Goal: Task Accomplishment & Management: Manage account settings

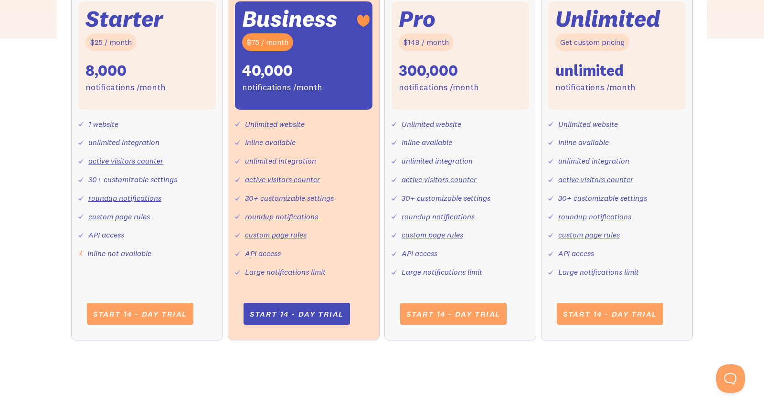
scroll to position [391, 0]
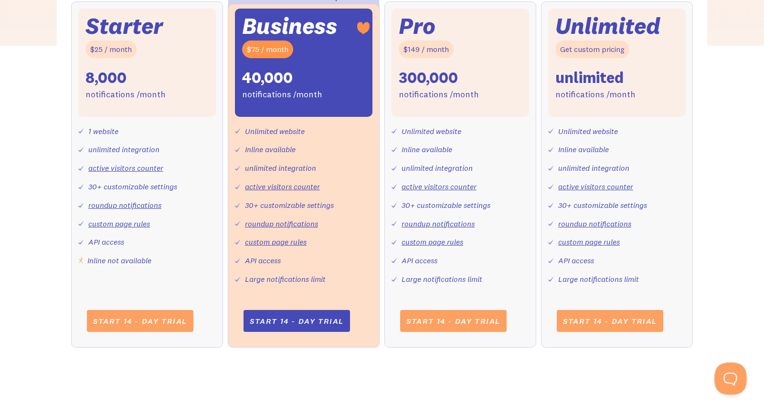
click at [723, 368] on button at bounding box center [728, 377] width 29 height 29
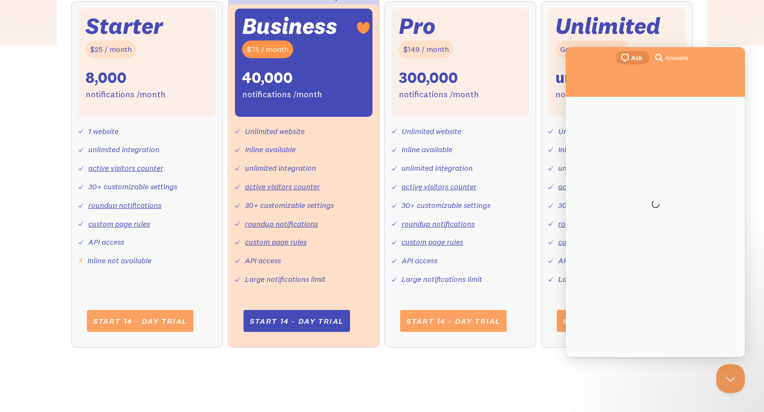
scroll to position [0, 0]
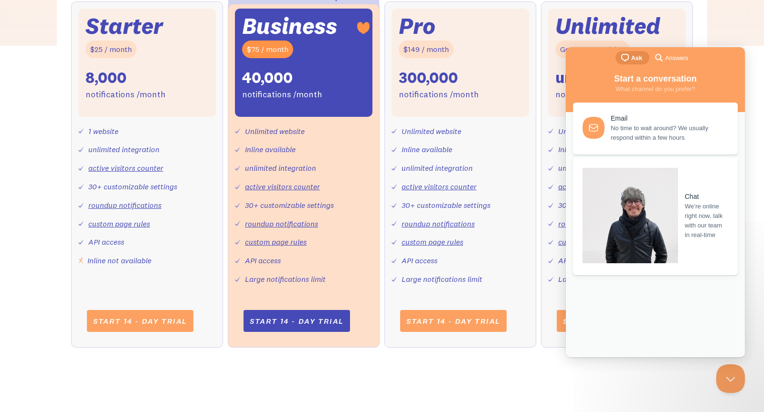
click at [738, 12] on div "I am a brand I am an agency 17% off when paid annually Monthly Annual Starter $…" at bounding box center [382, 124] width 764 height 486
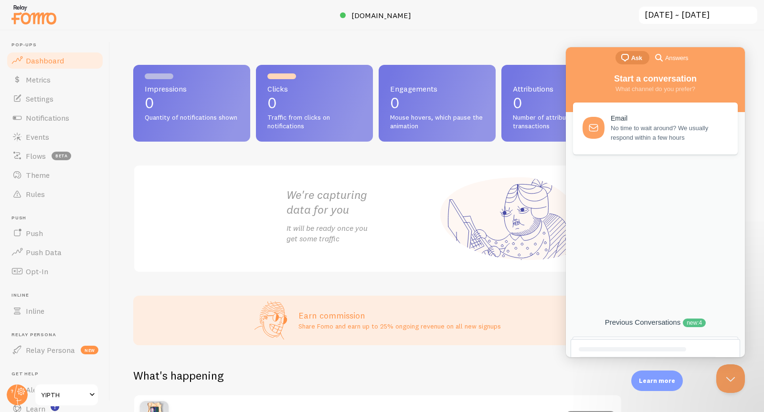
scroll to position [40, 0]
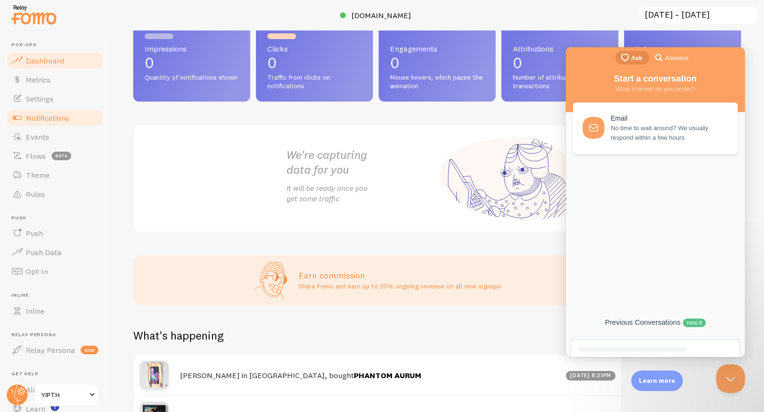
click at [57, 117] on span "Notifications" at bounding box center [47, 118] width 43 height 10
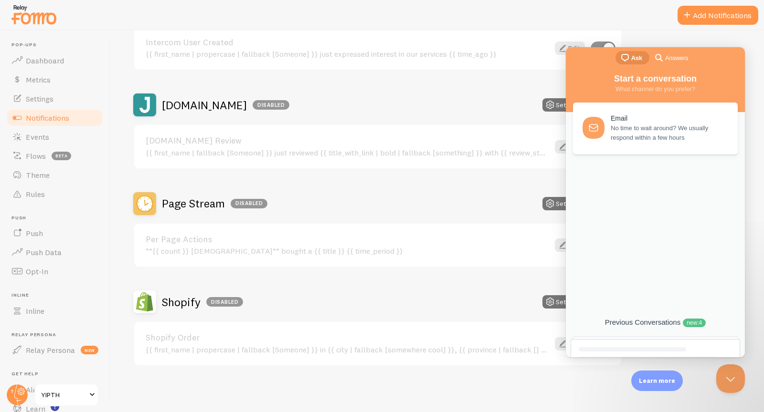
scroll to position [5, 0]
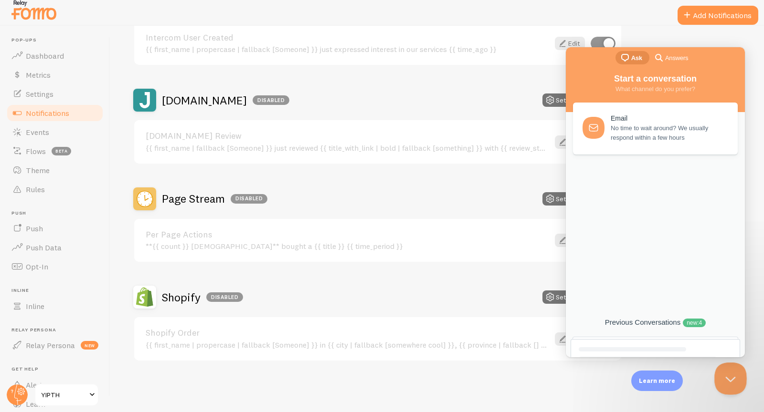
click at [728, 377] on button "Close Beacon popover" at bounding box center [728, 377] width 29 height 29
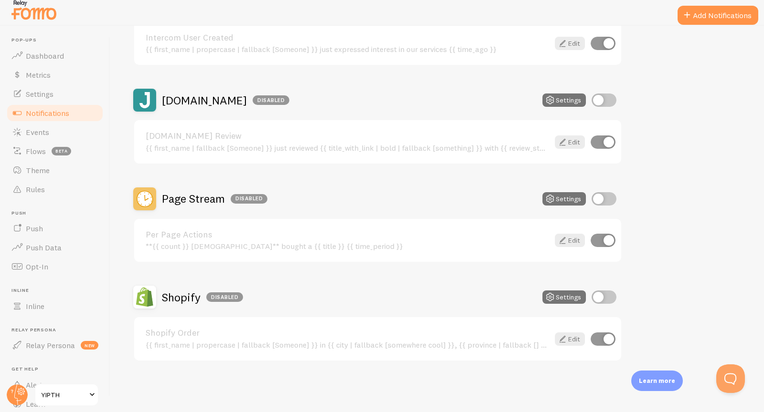
scroll to position [349, 0]
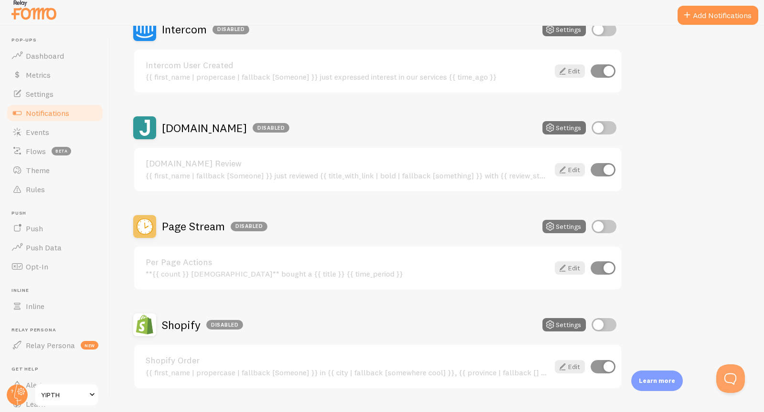
click at [568, 228] on button "Settings" at bounding box center [563, 226] width 43 height 13
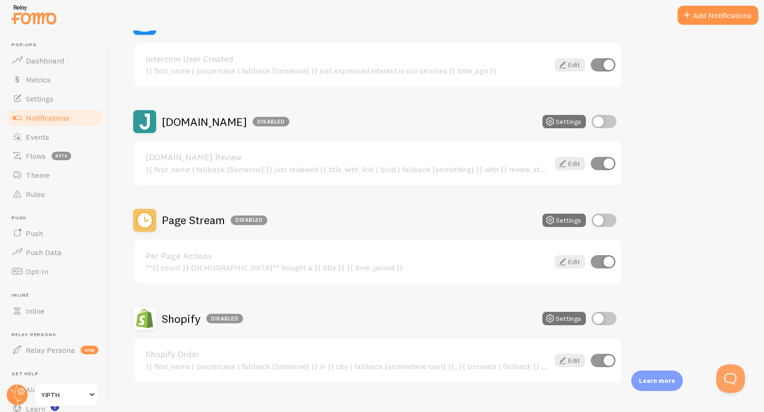
scroll to position [377, 0]
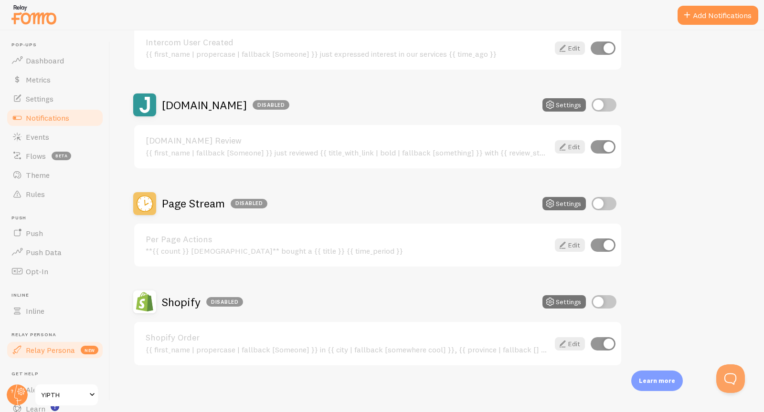
click at [49, 344] on link "Relay Persona new" at bounding box center [55, 350] width 98 height 19
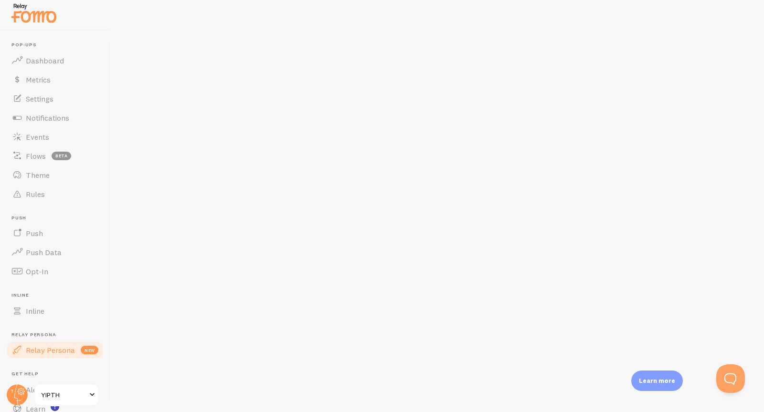
scroll to position [5, 0]
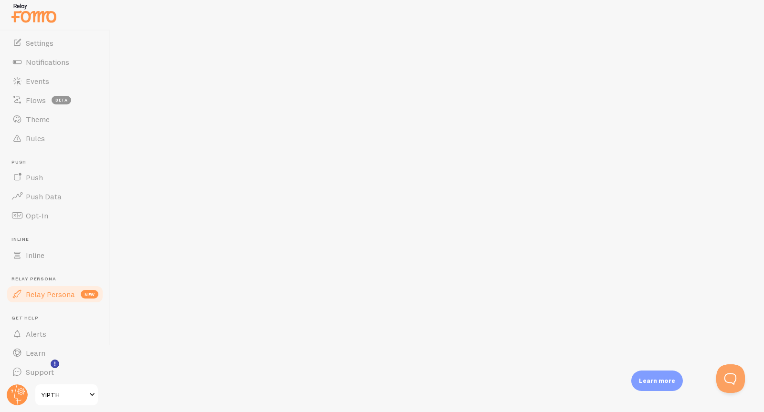
scroll to position [59, 0]
click at [45, 349] on link "Learn" at bounding box center [55, 349] width 98 height 19
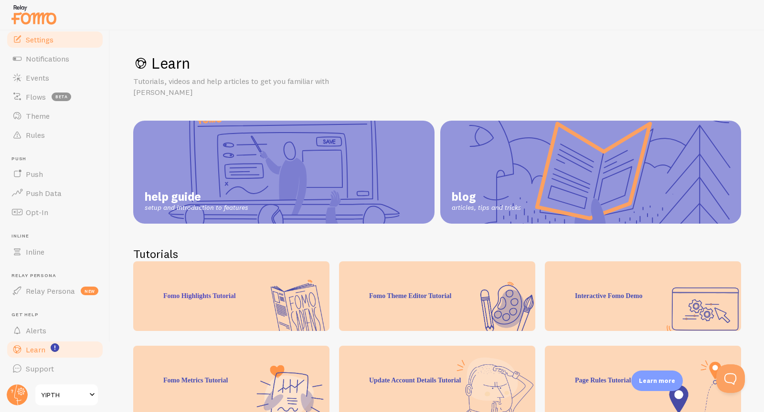
click at [41, 42] on span "Settings" at bounding box center [40, 40] width 28 height 10
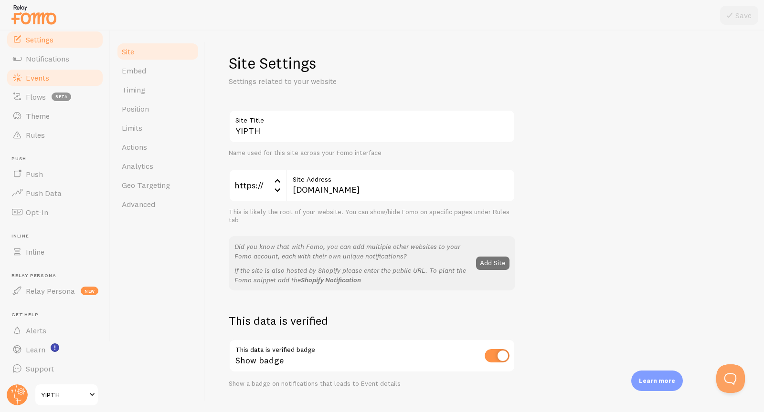
click at [42, 82] on span "Events" at bounding box center [37, 78] width 23 height 10
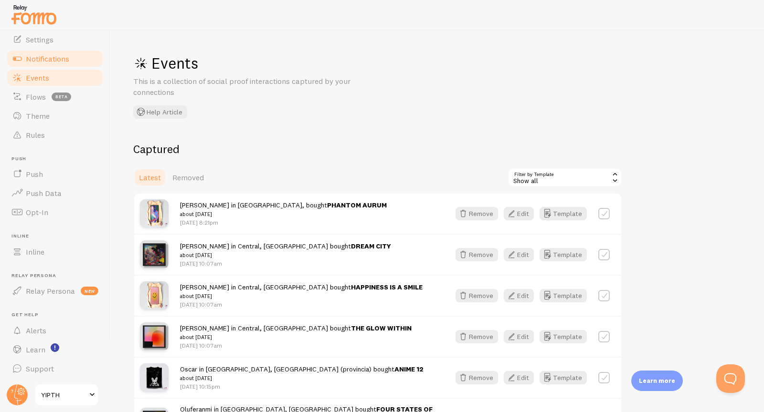
click at [47, 55] on span "Notifications" at bounding box center [47, 59] width 43 height 10
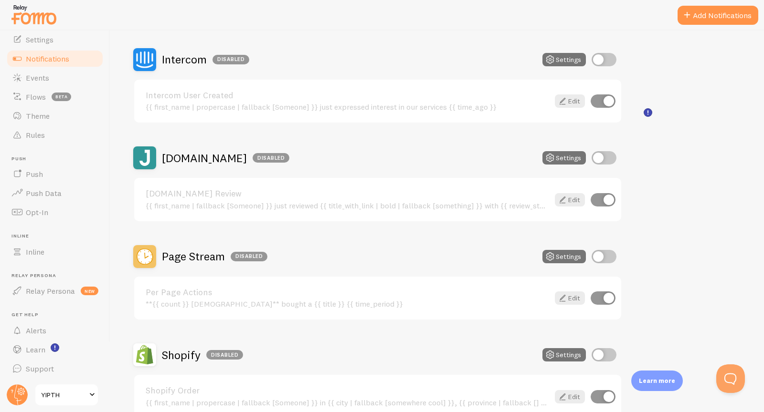
scroll to position [377, 0]
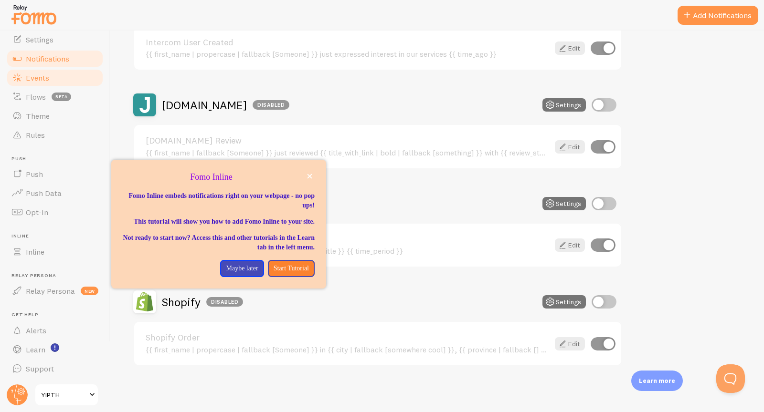
click at [44, 78] on span "Events" at bounding box center [37, 78] width 23 height 10
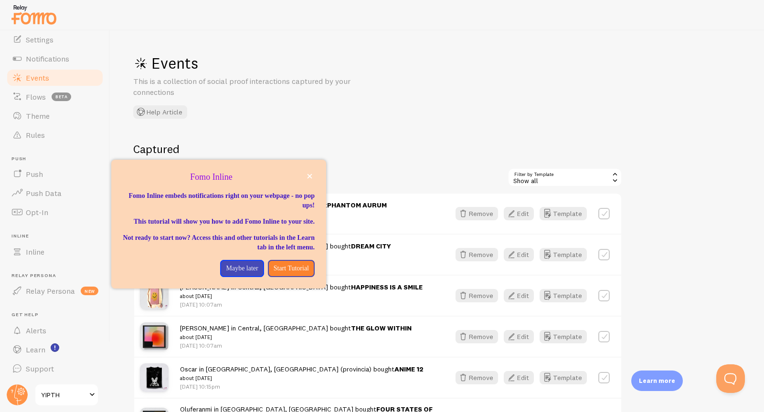
click at [432, 118] on div "Events This is a collection of social proof interactions captured by your conne…" at bounding box center [436, 222] width 653 height 382
click at [240, 273] on p "Maybe later" at bounding box center [242, 269] width 32 height 10
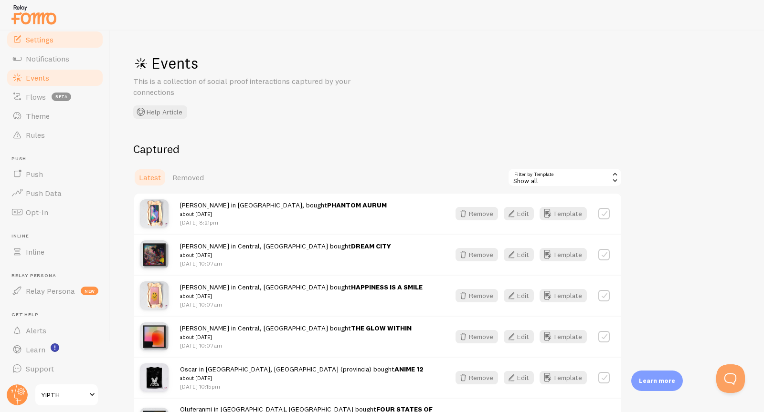
click at [45, 42] on span "Settings" at bounding box center [40, 40] width 28 height 10
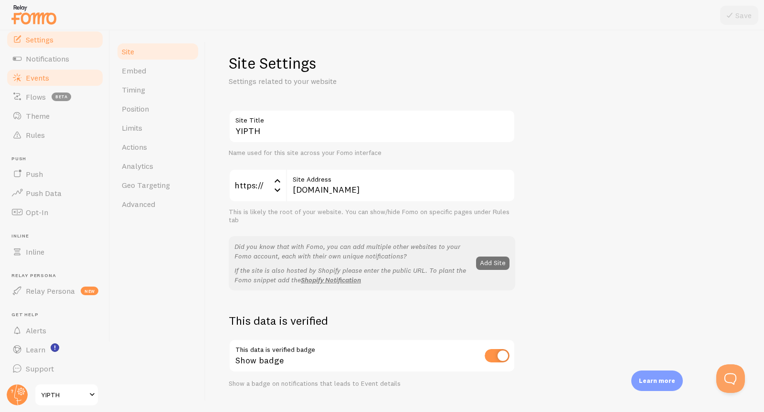
click at [50, 69] on link "Events" at bounding box center [55, 77] width 98 height 19
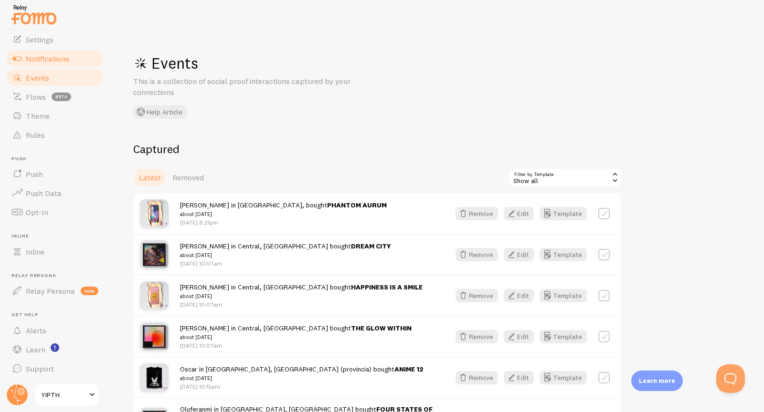
click at [45, 60] on span "Notifications" at bounding box center [47, 59] width 43 height 10
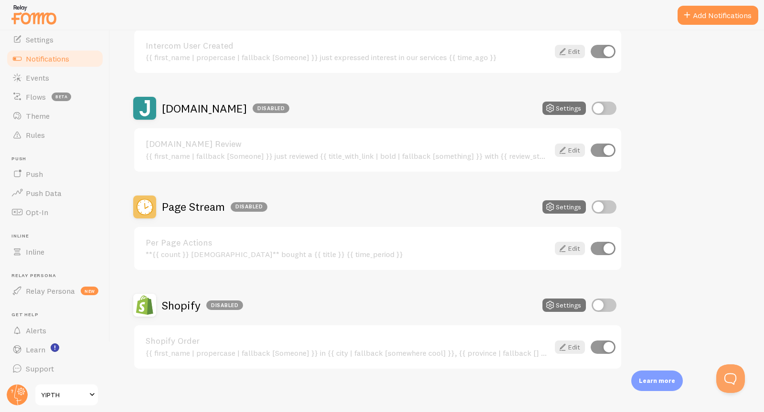
scroll to position [377, 0]
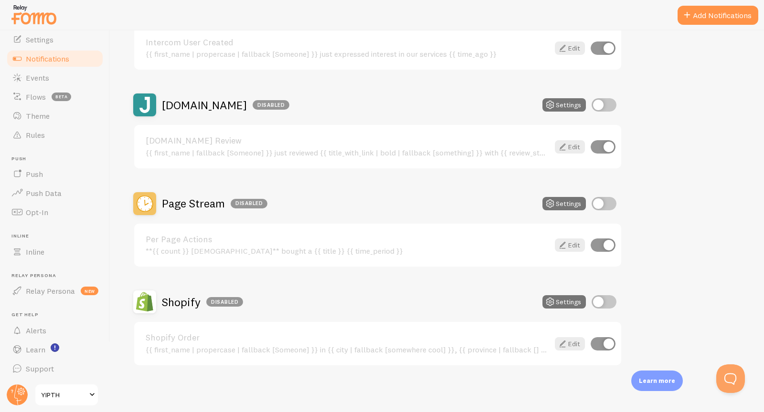
click at [600, 300] on input "checkbox" at bounding box center [603, 301] width 25 height 13
checkbox input "true"
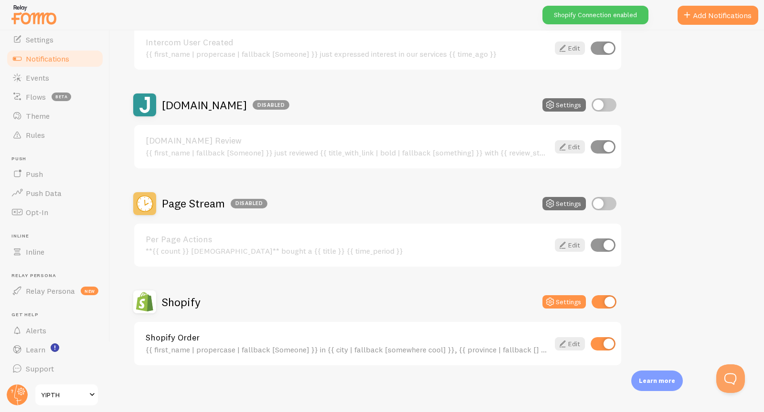
click at [448, 345] on div "{{ first_name | propercase | fallback [Someone] }} in {{ city | fallback [somew…" at bounding box center [347, 349] width 403 height 9
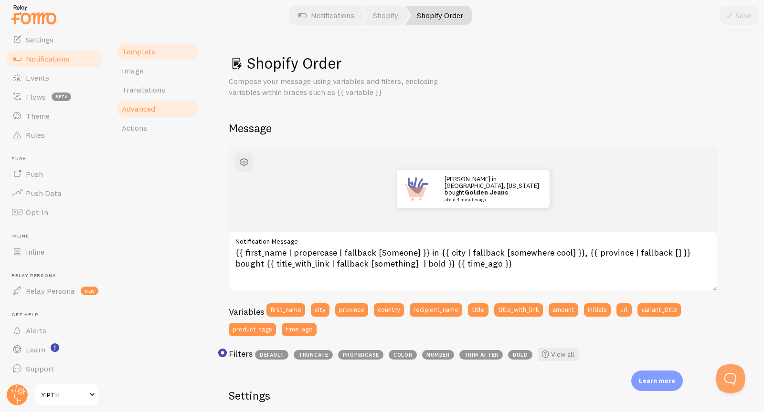
click at [146, 102] on link "Advanced" at bounding box center [158, 108] width 84 height 19
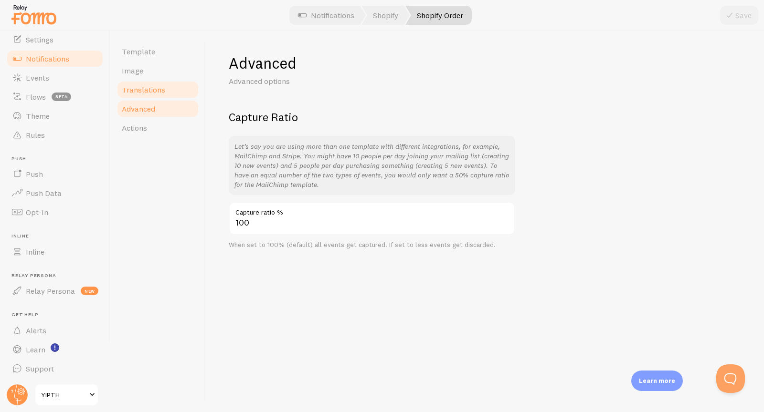
click at [148, 93] on span "Translations" at bounding box center [143, 90] width 43 height 10
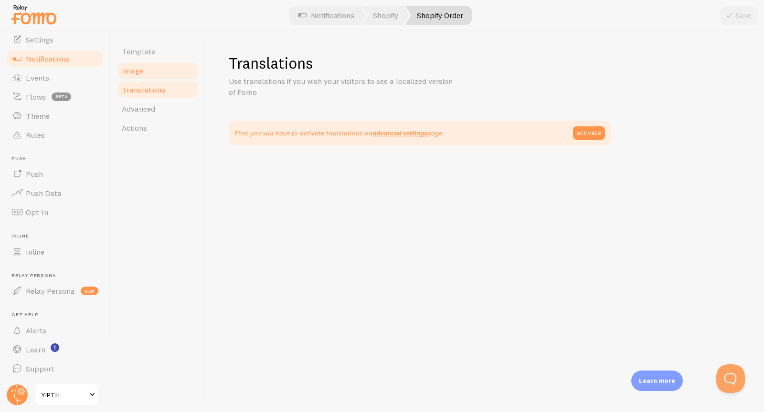
click at [143, 69] on link "Image" at bounding box center [158, 70] width 84 height 19
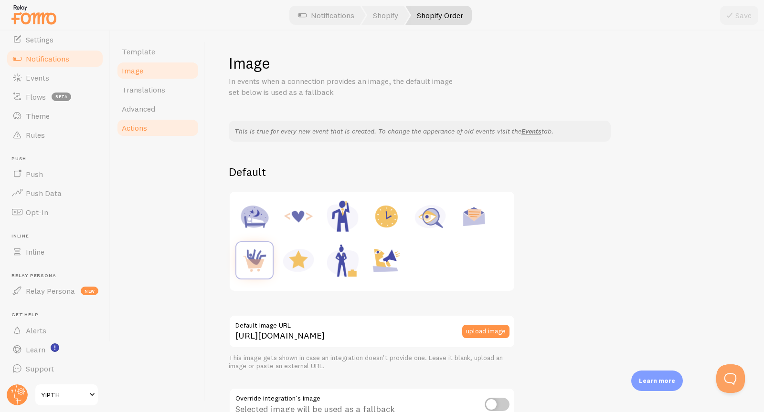
click at [138, 133] on link "Actions" at bounding box center [158, 127] width 84 height 19
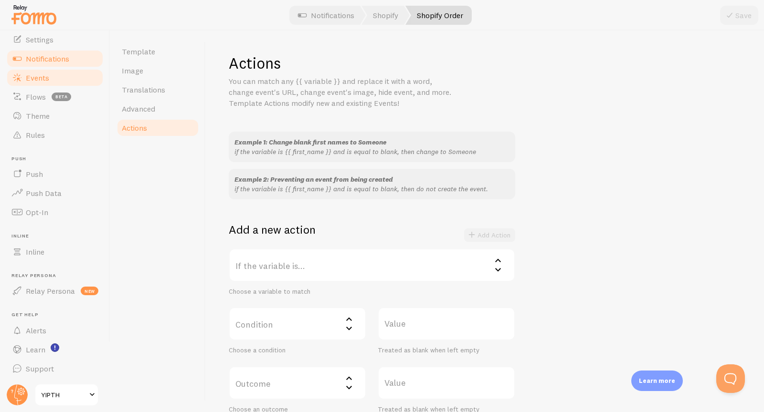
click at [52, 76] on link "Events" at bounding box center [55, 77] width 98 height 19
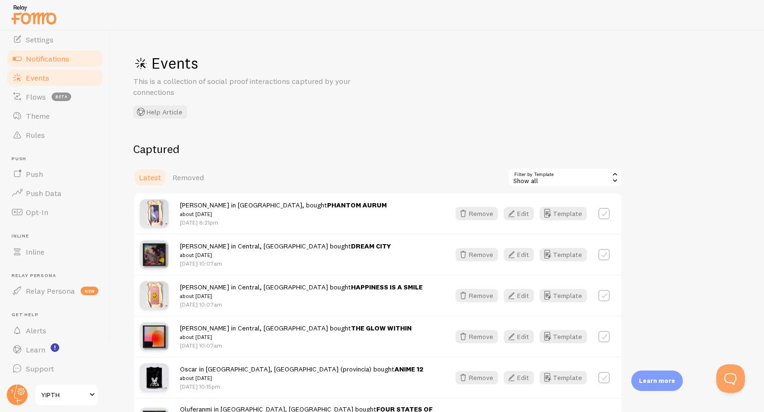
click at [64, 58] on span "Notifications" at bounding box center [47, 59] width 43 height 10
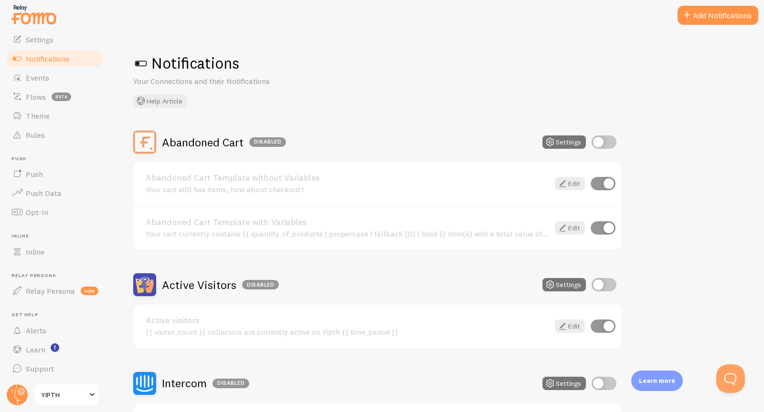
scroll to position [377, 0]
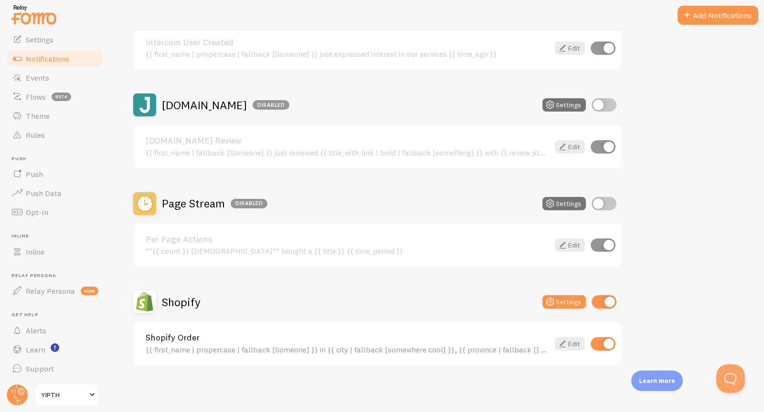
click at [184, 299] on h2 "Shopify" at bounding box center [181, 302] width 39 height 15
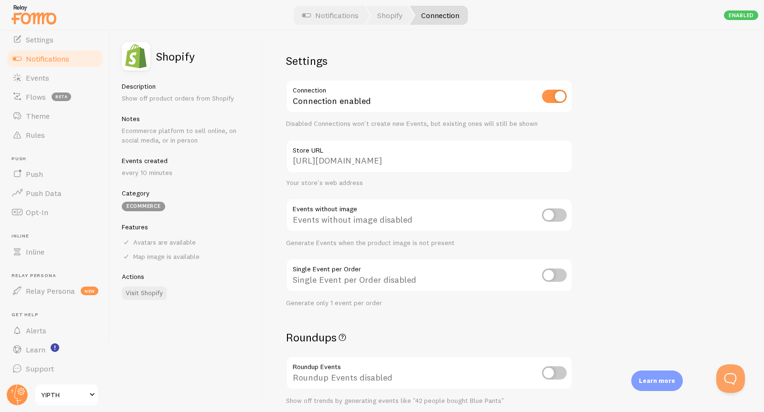
click at [34, 61] on span "Notifications" at bounding box center [47, 59] width 43 height 10
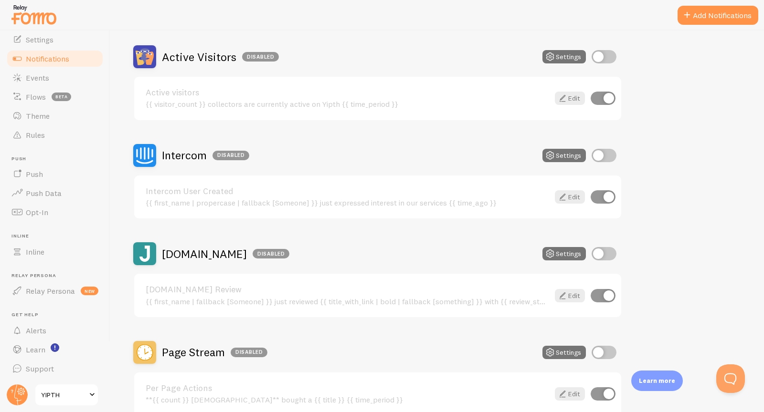
scroll to position [377, 0]
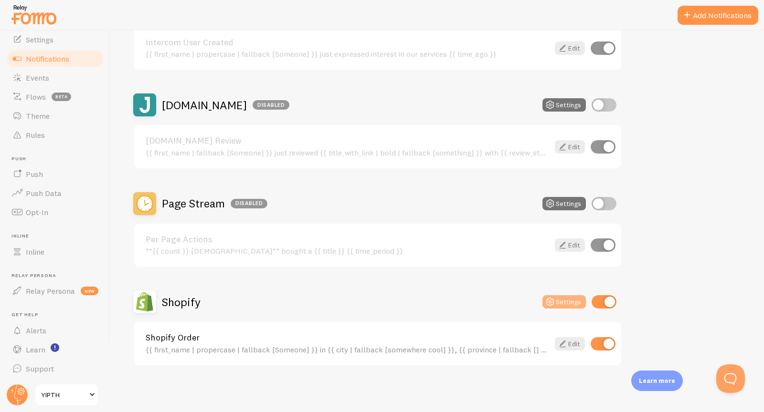
click at [568, 306] on button "Settings" at bounding box center [563, 301] width 43 height 13
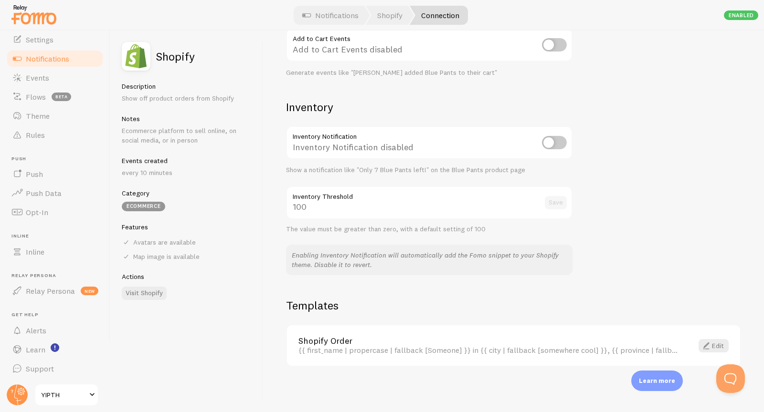
scroll to position [427, 0]
click at [710, 343] on span at bounding box center [705, 345] width 11 height 11
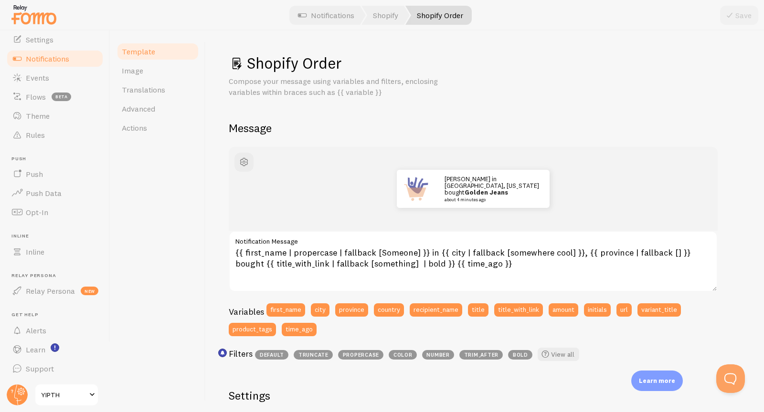
scroll to position [1, 0]
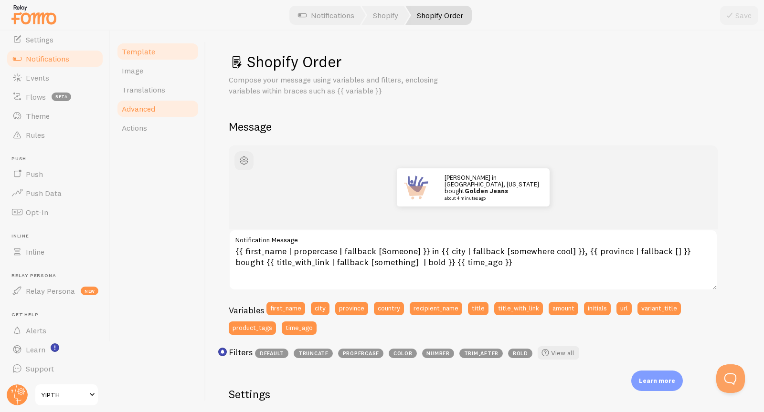
click at [155, 109] on span "Advanced" at bounding box center [138, 109] width 33 height 10
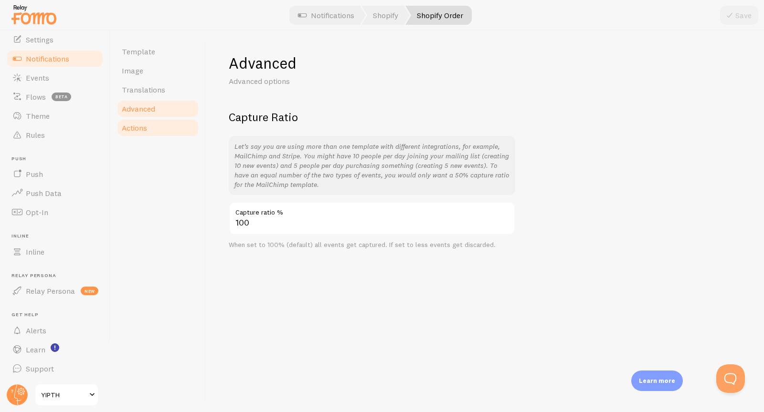
click at [143, 126] on span "Actions" at bounding box center [134, 128] width 25 height 10
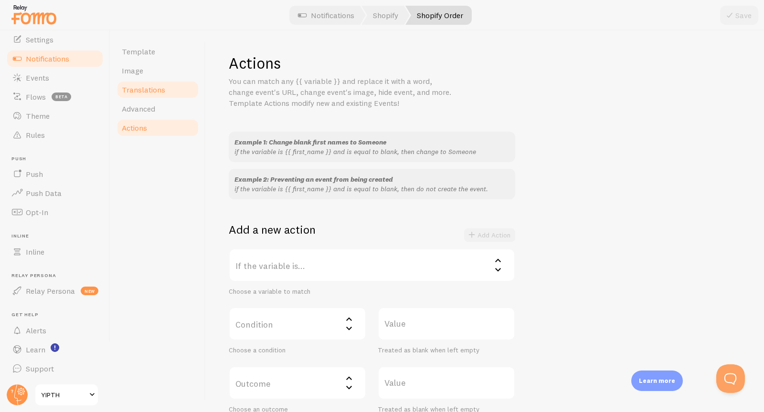
click at [159, 94] on link "Translations" at bounding box center [158, 89] width 84 height 19
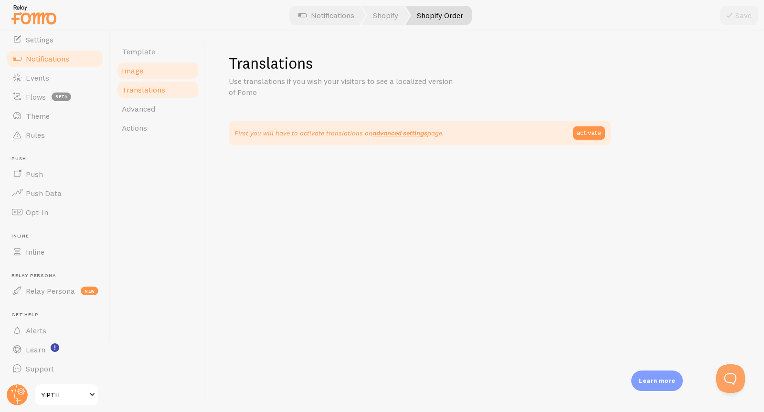
click at [147, 71] on link "Image" at bounding box center [158, 70] width 84 height 19
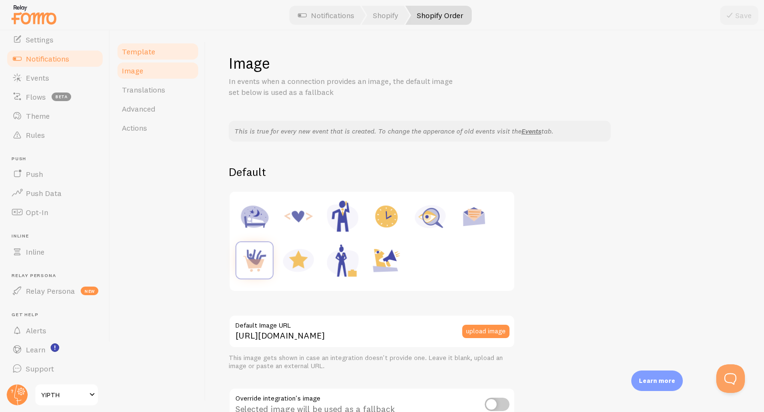
click at [152, 53] on span "Template" at bounding box center [138, 52] width 33 height 10
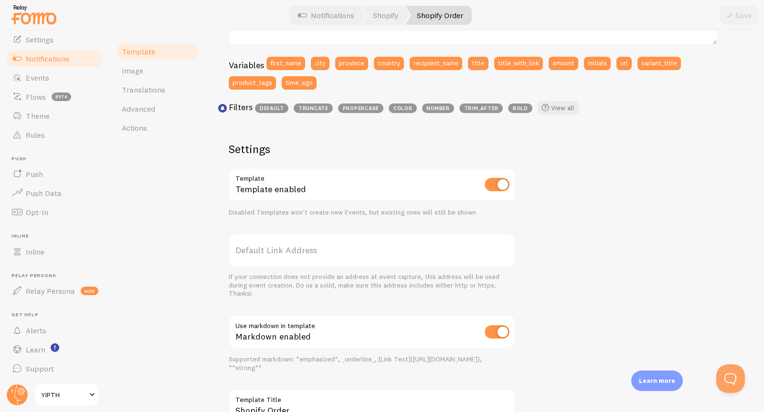
scroll to position [248, 0]
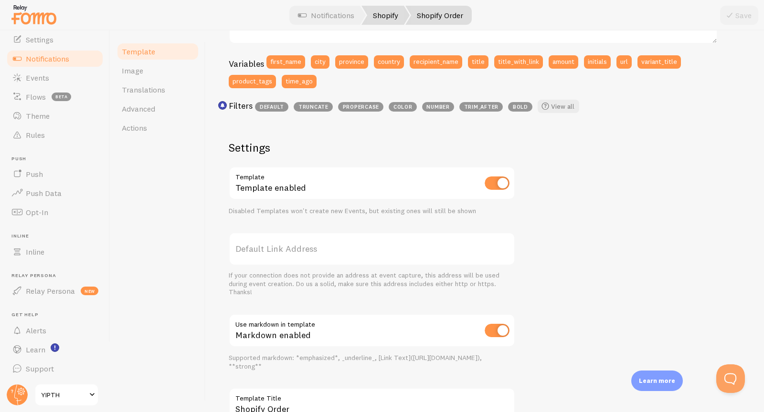
click at [399, 16] on link "Shopify" at bounding box center [385, 15] width 48 height 19
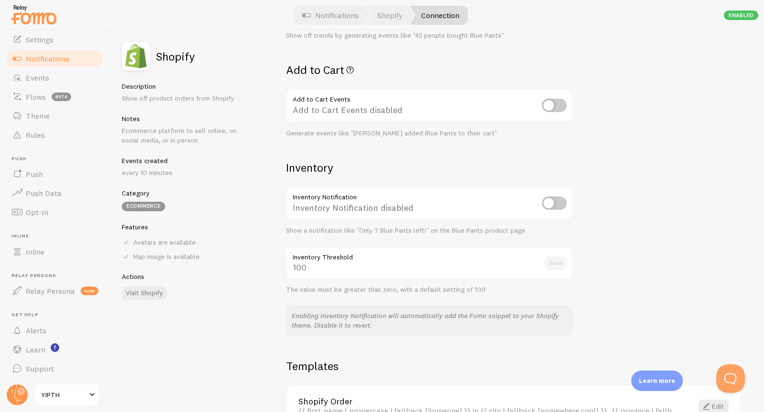
scroll to position [415, 0]
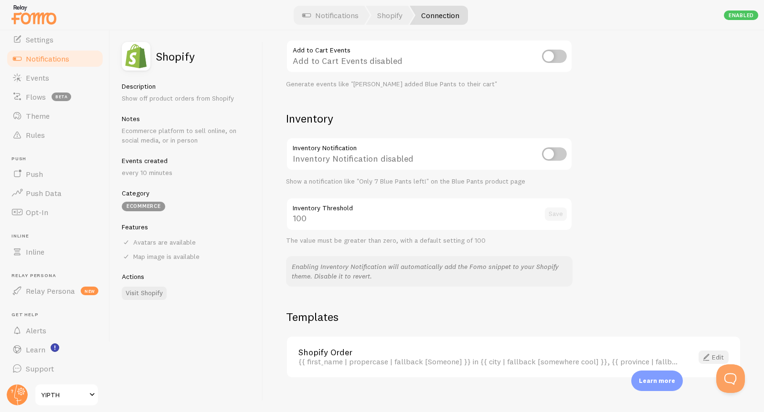
click at [716, 354] on link "Edit" at bounding box center [713, 357] width 30 height 13
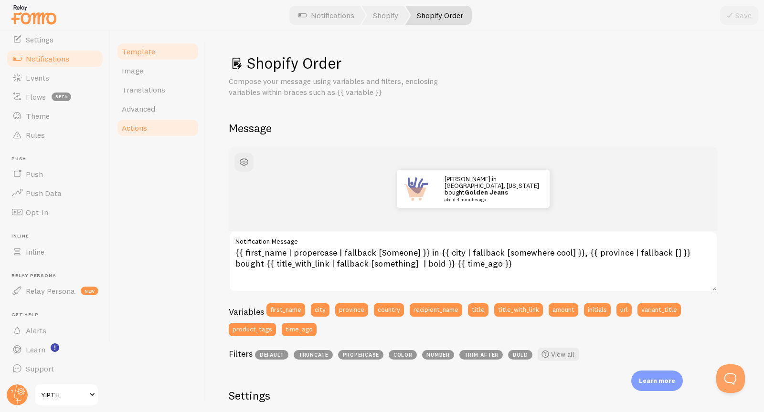
click at [138, 132] on span "Actions" at bounding box center [134, 128] width 25 height 10
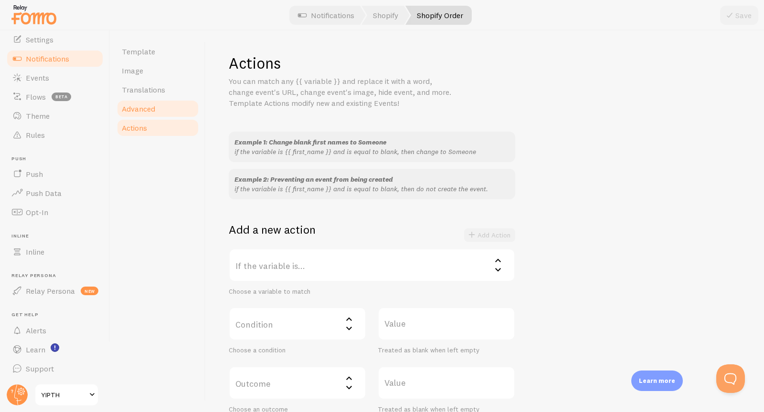
click at [156, 108] on link "Advanced" at bounding box center [158, 108] width 84 height 19
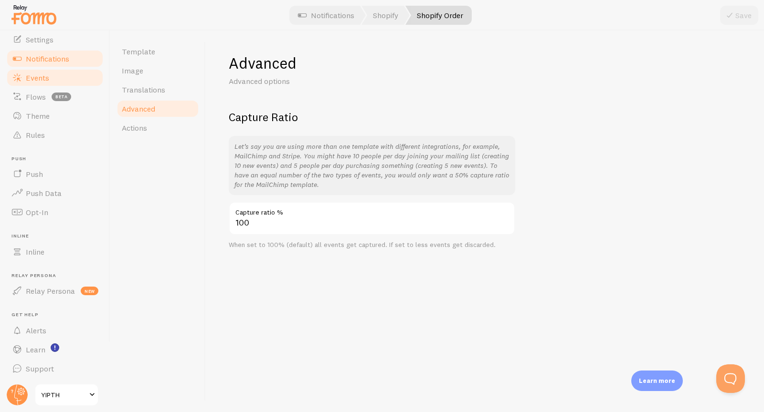
click at [49, 75] on link "Events" at bounding box center [55, 77] width 98 height 19
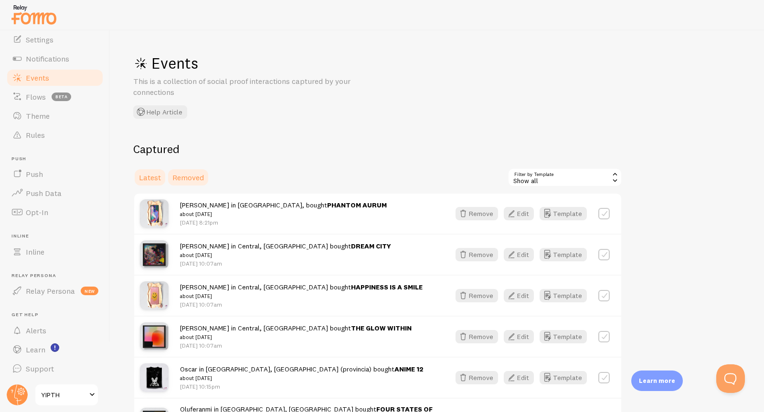
click at [209, 174] on link "Removed" at bounding box center [188, 177] width 43 height 19
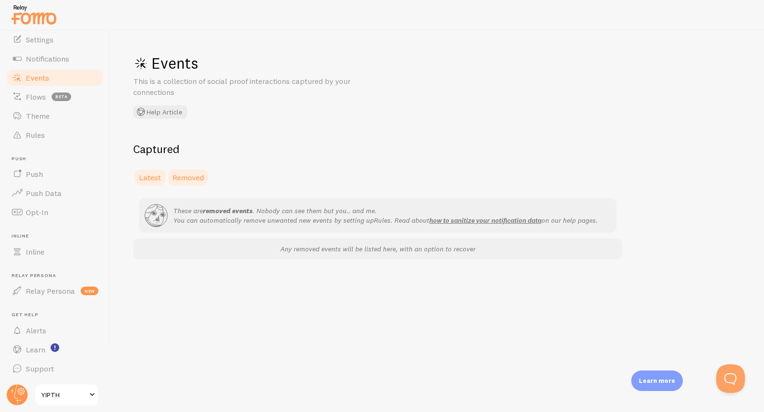
click at [148, 174] on span "Latest" at bounding box center [150, 178] width 22 height 10
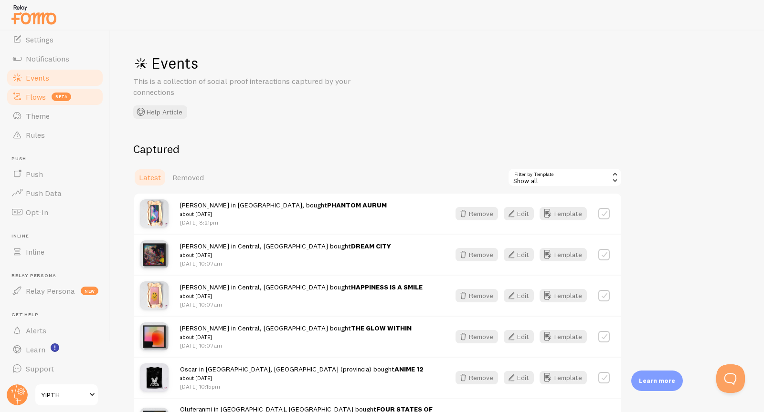
click at [42, 101] on link "Flows beta" at bounding box center [55, 96] width 98 height 19
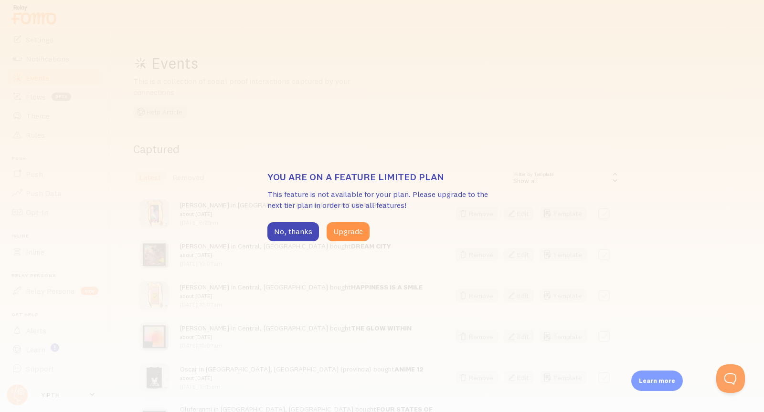
click at [42, 115] on div "You are on a feature limited plan This feature is not available for your plan. …" at bounding box center [382, 206] width 764 height 412
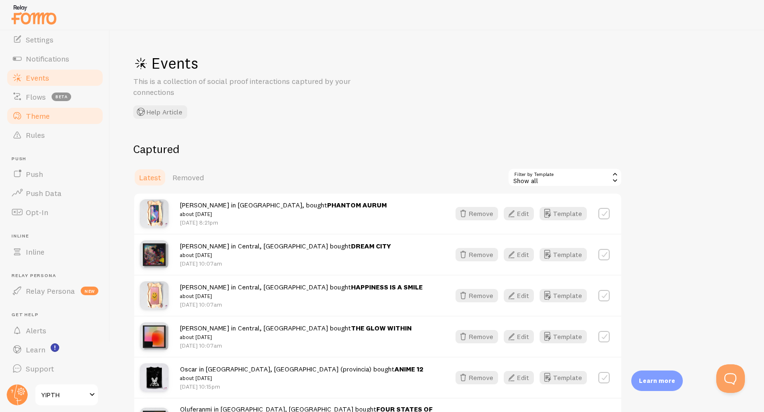
click at [38, 115] on span "Theme" at bounding box center [38, 116] width 24 height 10
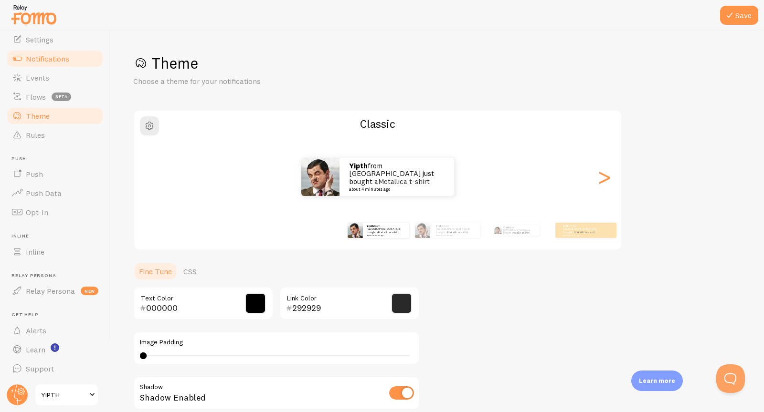
click at [42, 56] on span "Notifications" at bounding box center [47, 59] width 43 height 10
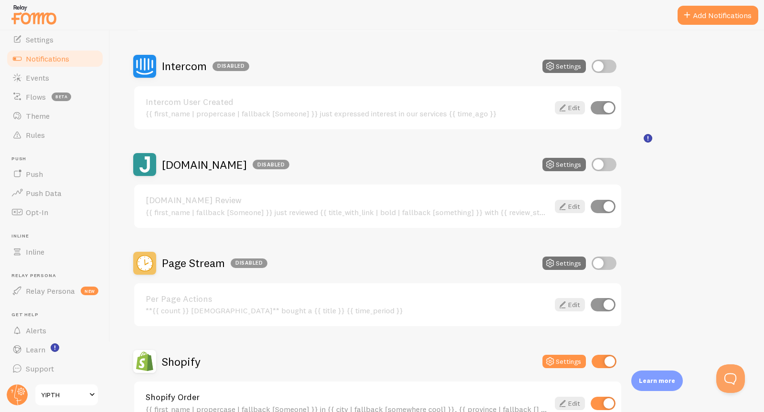
scroll to position [377, 0]
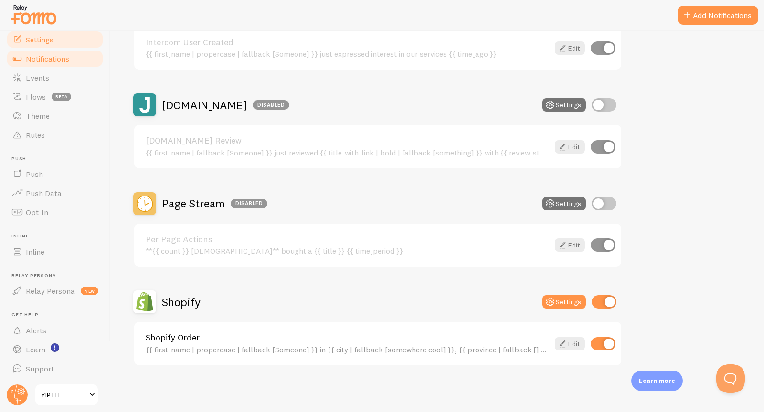
click at [70, 42] on link "Settings" at bounding box center [55, 39] width 98 height 19
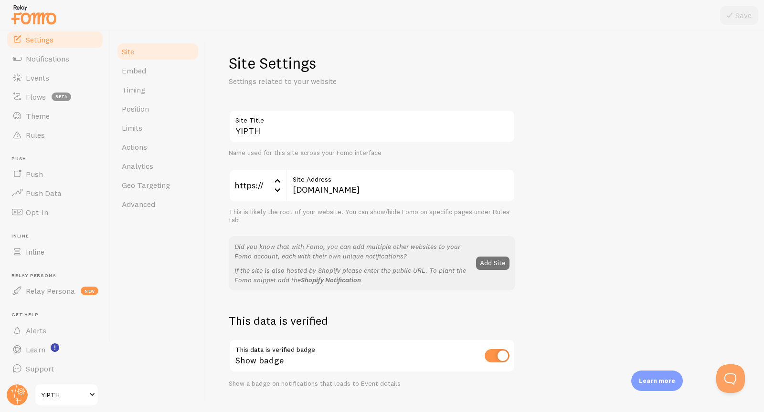
click at [70, 42] on link "Settings" at bounding box center [55, 39] width 98 height 19
click at [164, 94] on link "Timing" at bounding box center [158, 89] width 84 height 19
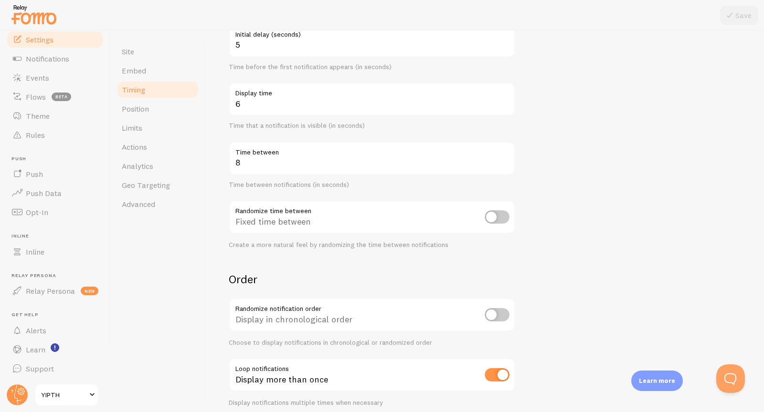
scroll to position [153, 0]
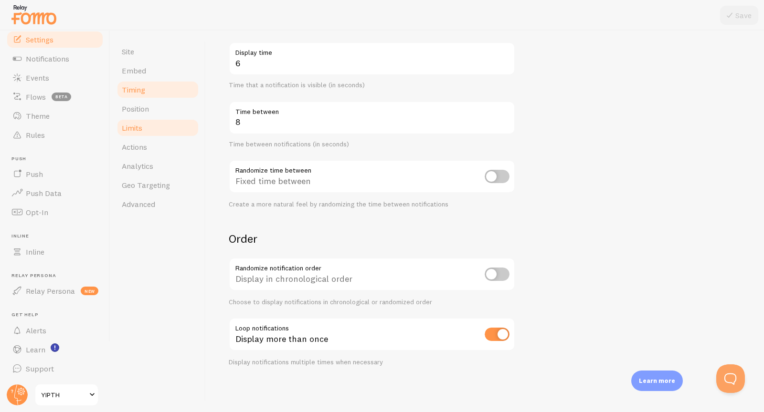
click at [153, 130] on link "Limits" at bounding box center [158, 127] width 84 height 19
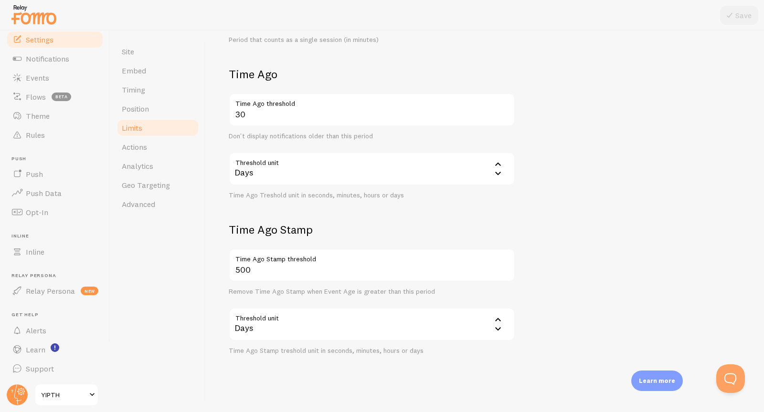
scroll to position [324, 0]
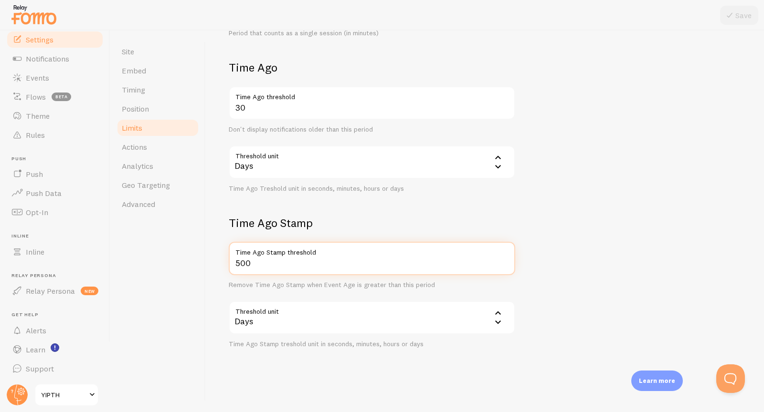
click at [279, 264] on input "500" at bounding box center [372, 258] width 286 height 33
drag, startPoint x: 277, startPoint y: 264, endPoint x: 215, endPoint y: 264, distance: 62.5
click at [215, 264] on div "Limits Notification control and limitations Notification Count 5 Max Notificati…" at bounding box center [485, 222] width 558 height 382
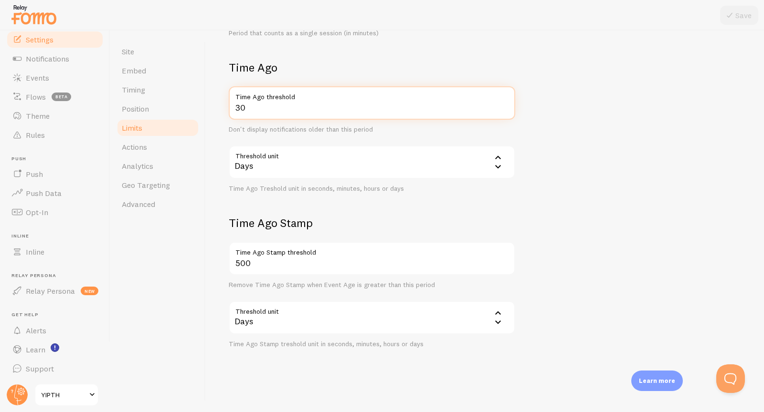
drag, startPoint x: 283, startPoint y: 110, endPoint x: 214, endPoint y: 106, distance: 69.3
click at [214, 106] on div "Limits Notification control and limitations Notification Count 5 Max Notificati…" at bounding box center [485, 222] width 558 height 382
type input "999"
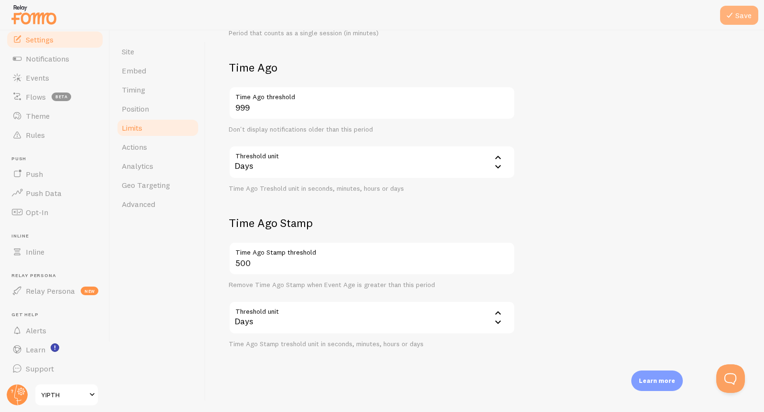
click at [739, 21] on button "Save" at bounding box center [739, 15] width 38 height 19
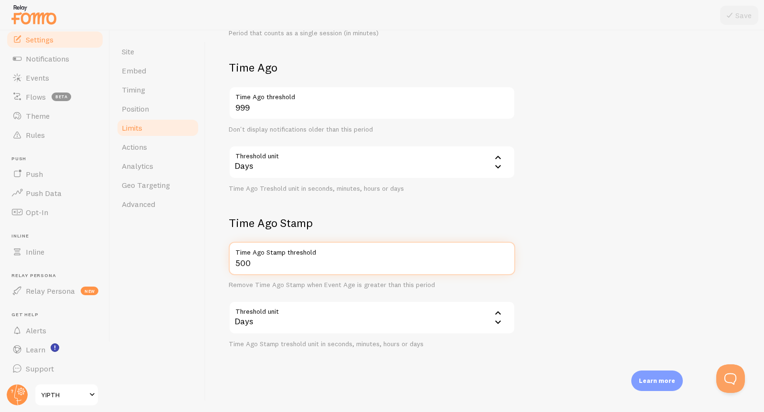
click at [274, 262] on input "500" at bounding box center [372, 258] width 286 height 33
drag, startPoint x: 281, startPoint y: 264, endPoint x: 203, endPoint y: 262, distance: 78.3
click at [203, 262] on div "Site Embed Timing Position Limits Actions Analytics Geo Targeting Advanced Limi…" at bounding box center [436, 222] width 653 height 382
type input "1"
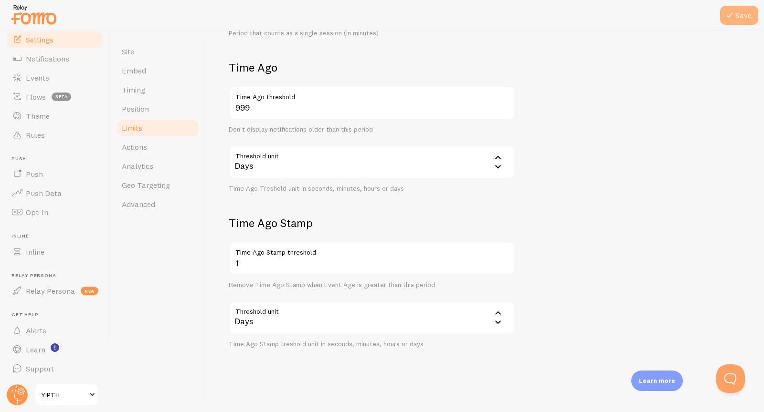
click at [738, 20] on button "Save" at bounding box center [739, 15] width 38 height 19
click at [50, 73] on link "Events" at bounding box center [55, 77] width 98 height 19
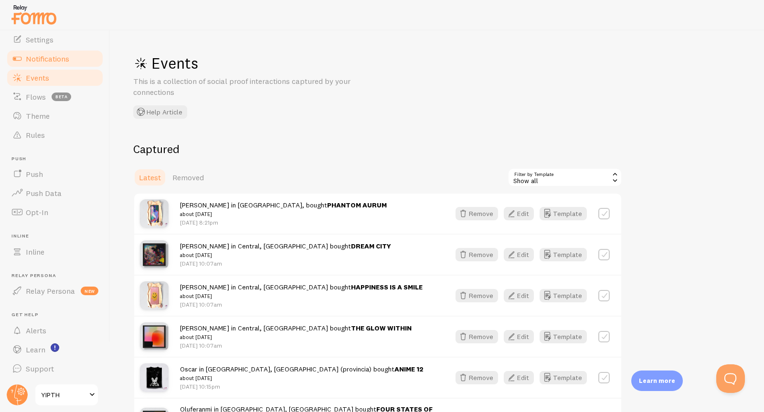
click at [58, 55] on span "Notifications" at bounding box center [47, 59] width 43 height 10
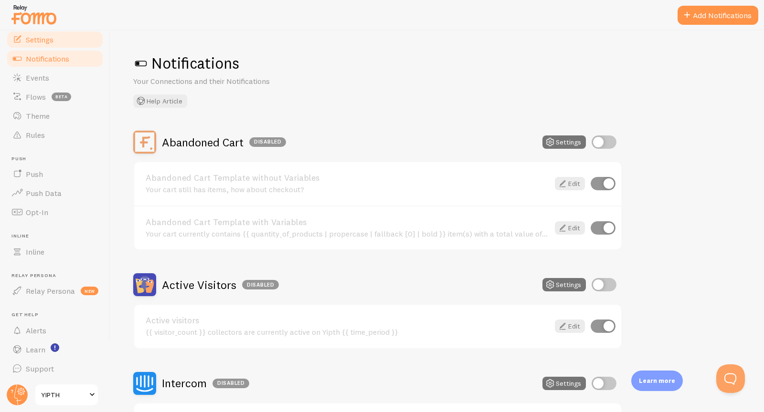
click at [58, 40] on link "Settings" at bounding box center [55, 39] width 98 height 19
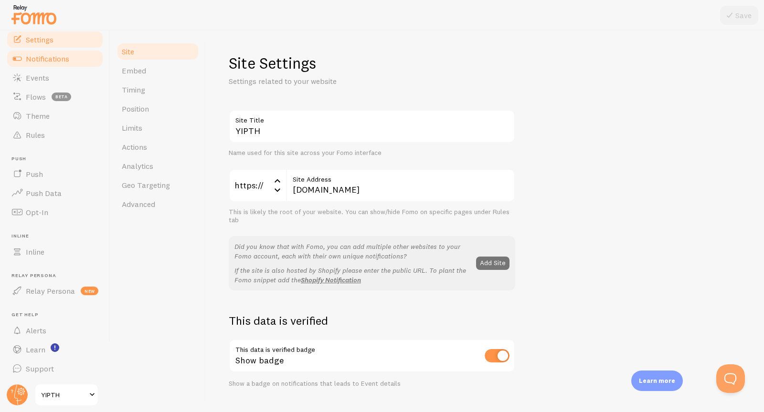
click at [43, 54] on span "Notifications" at bounding box center [47, 59] width 43 height 10
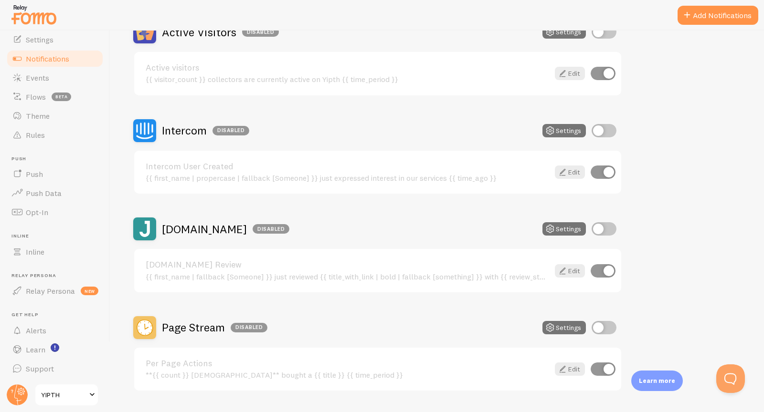
scroll to position [377, 0]
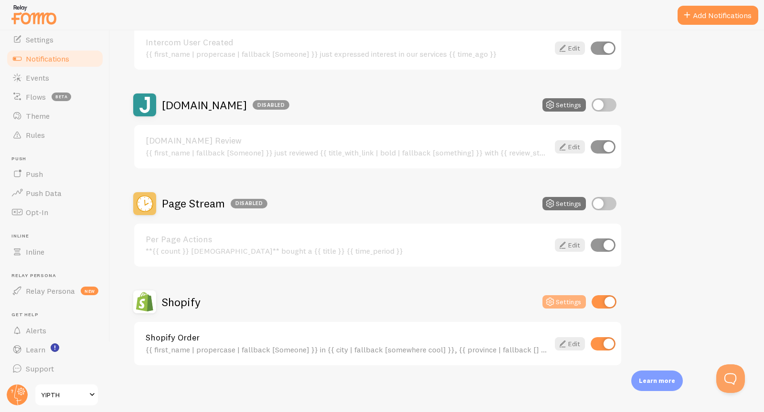
click at [555, 298] on icon at bounding box center [549, 301] width 11 height 11
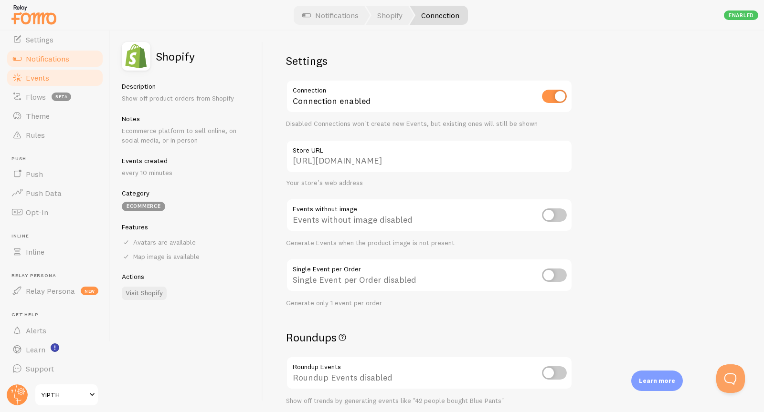
click at [50, 82] on link "Events" at bounding box center [55, 77] width 98 height 19
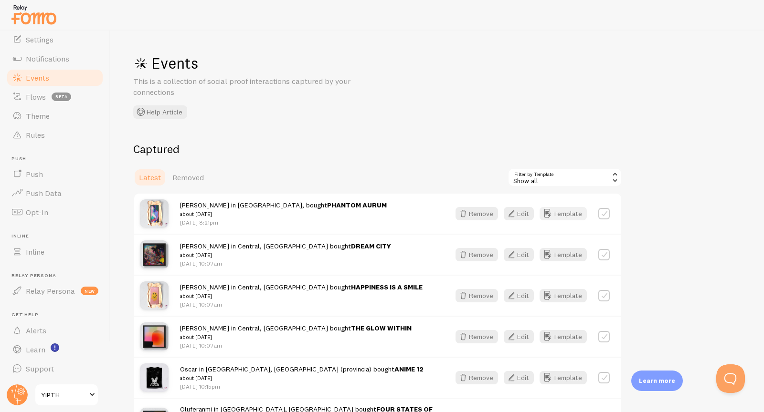
click at [561, 218] on button "Template" at bounding box center [562, 213] width 47 height 13
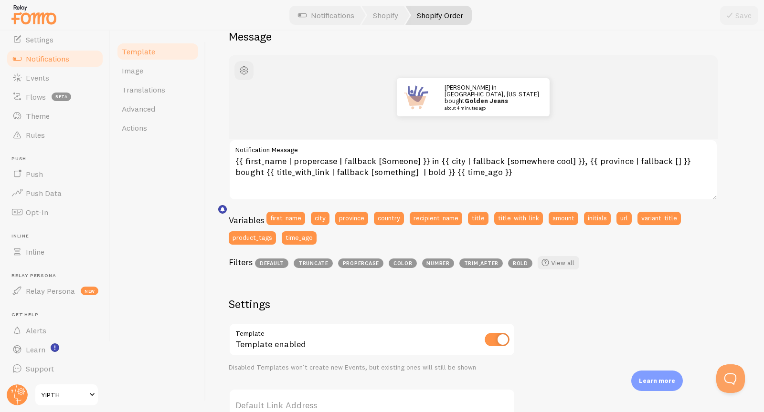
scroll to position [320, 0]
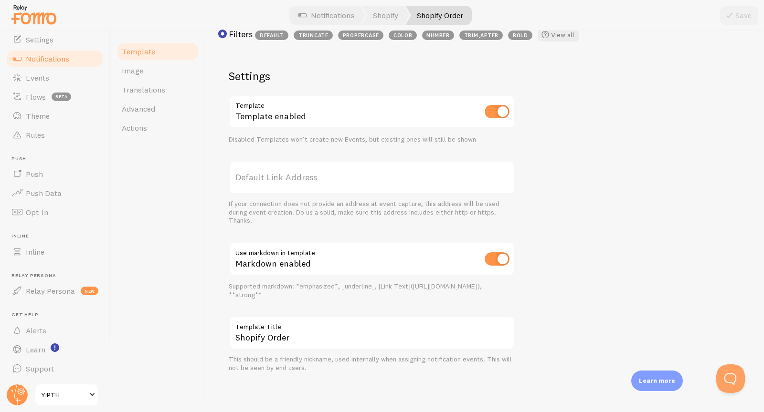
click at [315, 175] on label "Default Link Address" at bounding box center [372, 177] width 286 height 33
click at [315, 175] on input "Default Link Address" at bounding box center [372, 177] width 286 height 33
click at [146, 67] on link "Image" at bounding box center [158, 70] width 84 height 19
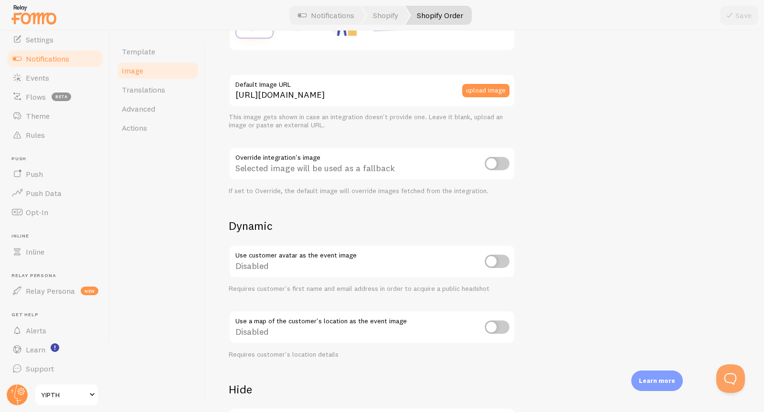
scroll to position [340, 0]
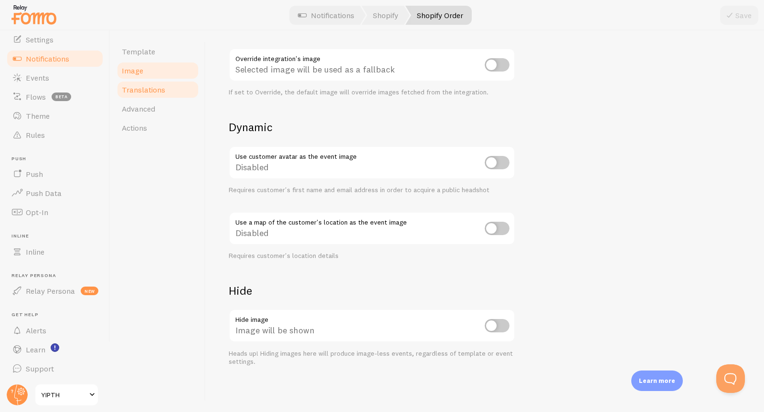
click at [170, 92] on link "Translations" at bounding box center [158, 89] width 84 height 19
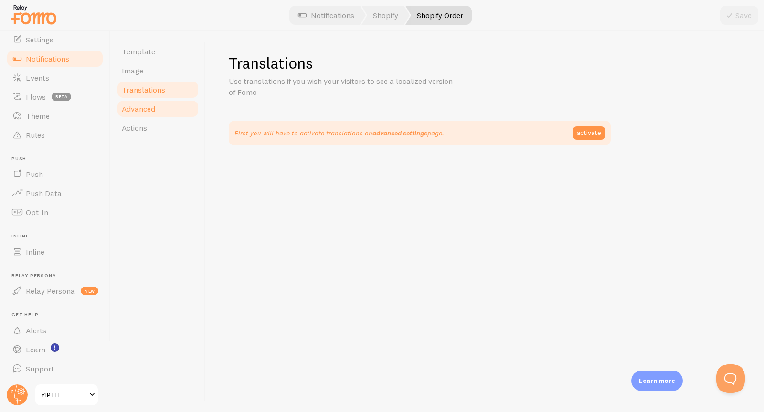
click at [157, 111] on link "Advanced" at bounding box center [158, 108] width 84 height 19
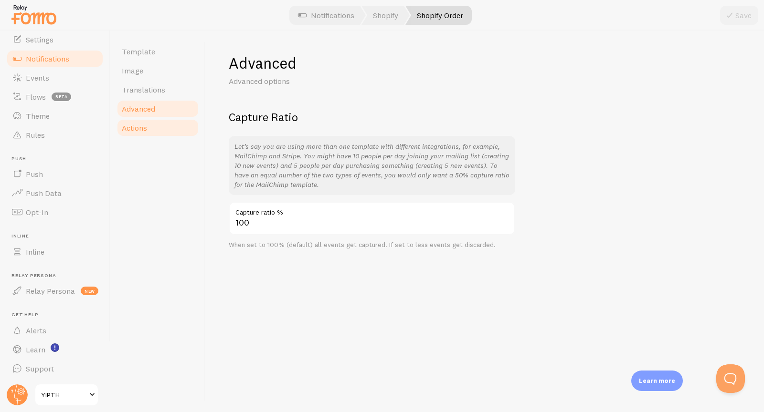
click at [152, 125] on link "Actions" at bounding box center [158, 127] width 84 height 19
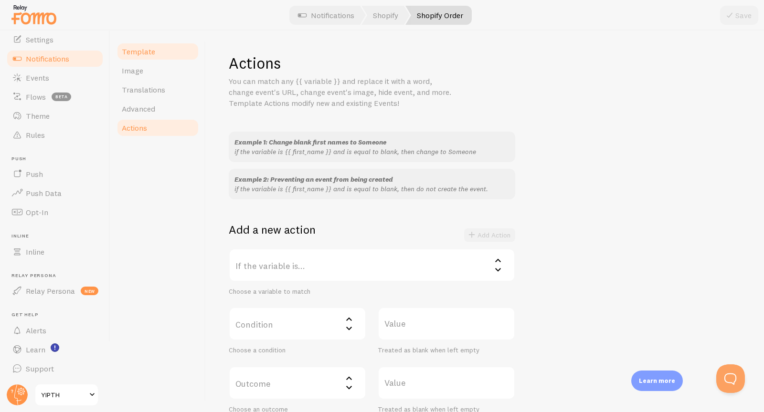
click at [150, 53] on span "Template" at bounding box center [138, 52] width 33 height 10
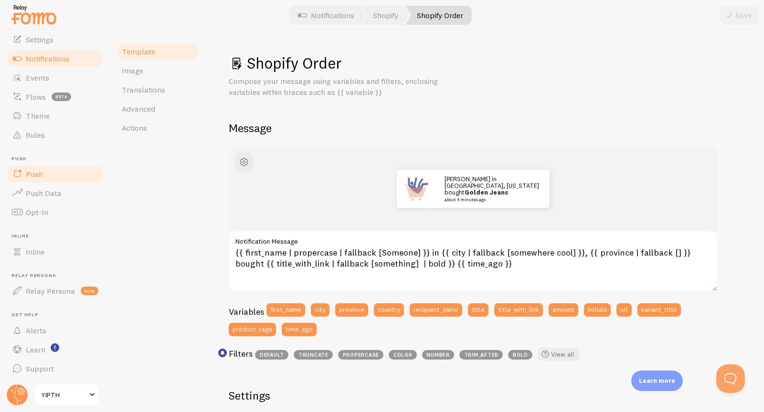
click at [34, 176] on span "Push" at bounding box center [34, 174] width 17 height 10
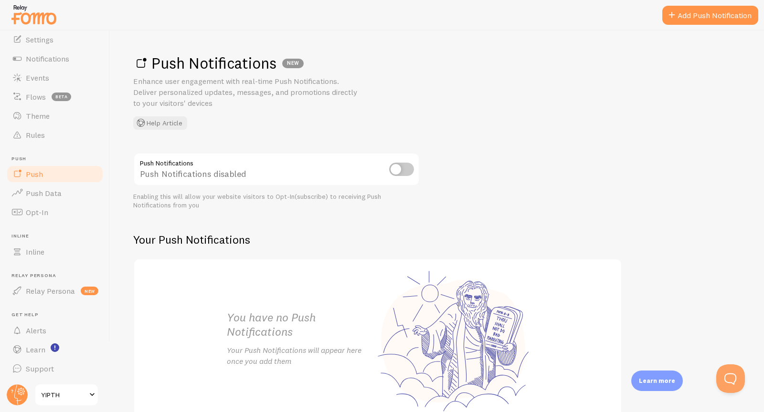
click at [394, 168] on input "checkbox" at bounding box center [401, 169] width 25 height 13
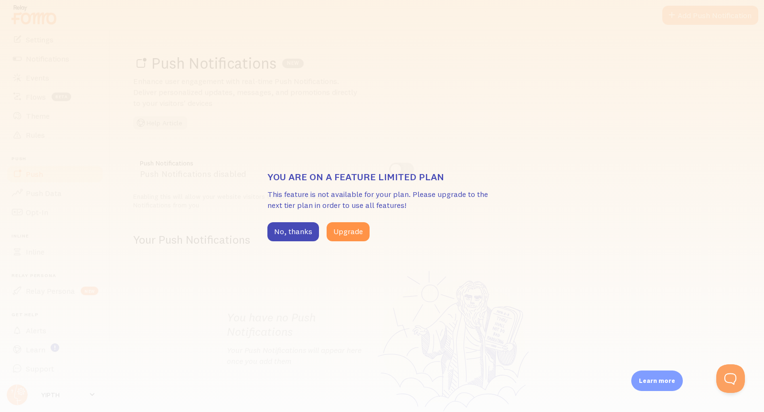
click at [464, 157] on div "You are on a feature limited plan This feature is not available for your plan. …" at bounding box center [382, 206] width 764 height 412
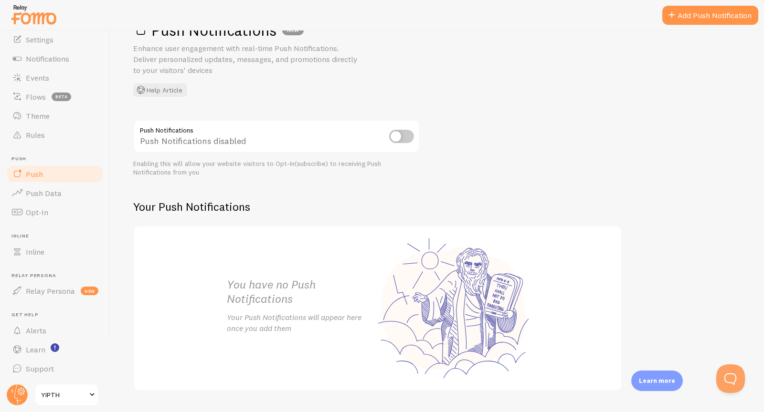
scroll to position [57, 0]
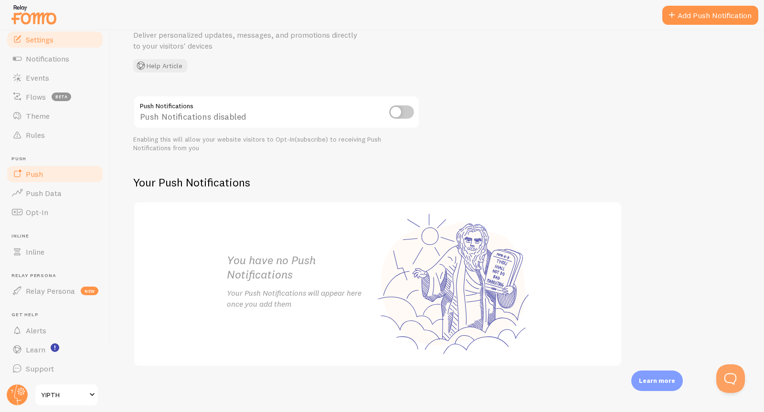
click at [69, 36] on link "Settings" at bounding box center [55, 39] width 98 height 19
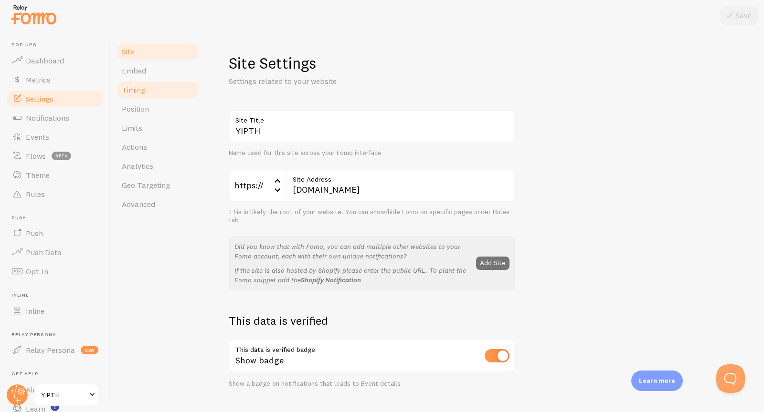
click at [148, 88] on link "Timing" at bounding box center [158, 89] width 84 height 19
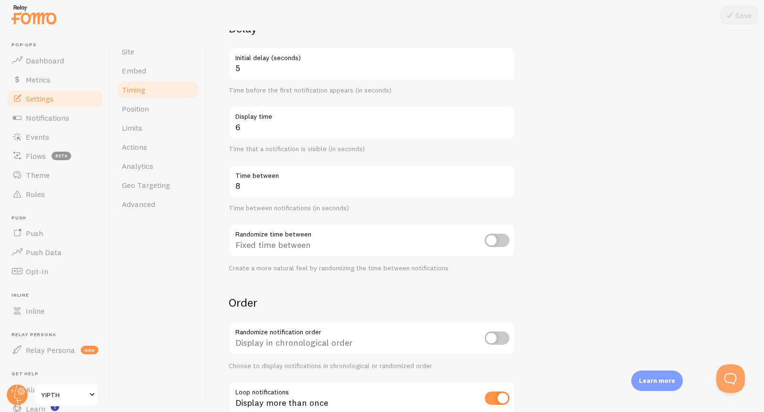
scroll to position [153, 0]
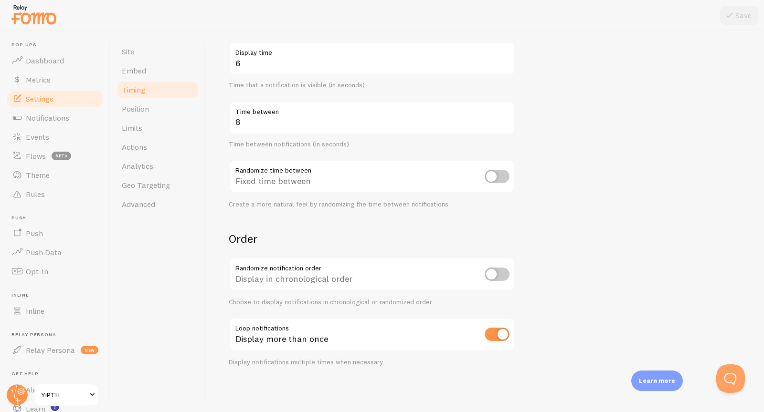
click at [490, 273] on input "checkbox" at bounding box center [496, 274] width 25 height 13
click at [493, 274] on input "checkbox" at bounding box center [496, 274] width 25 height 13
click at [496, 275] on input "checkbox" at bounding box center [496, 274] width 25 height 13
checkbox input "false"
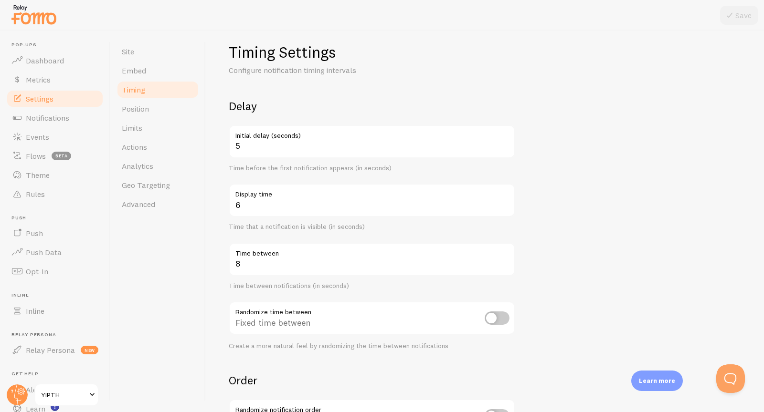
scroll to position [0, 0]
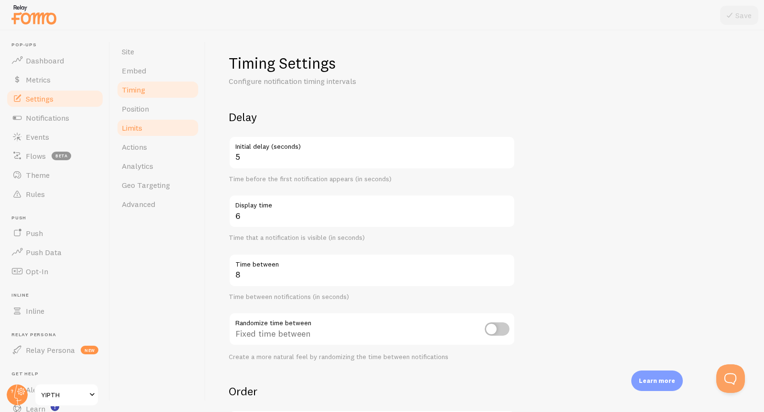
click at [157, 123] on link "Limits" at bounding box center [158, 127] width 84 height 19
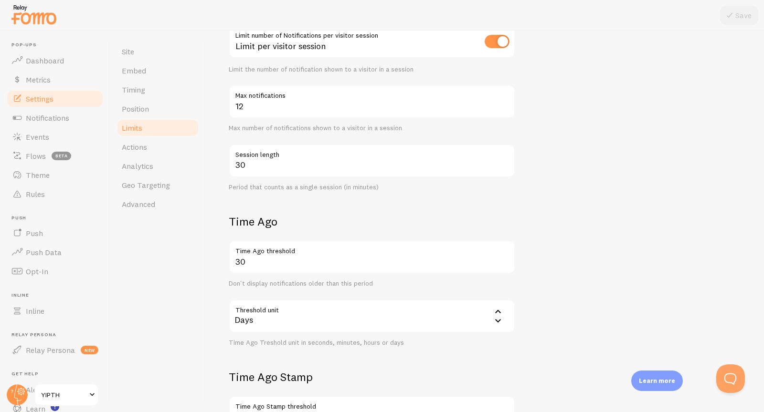
scroll to position [185, 0]
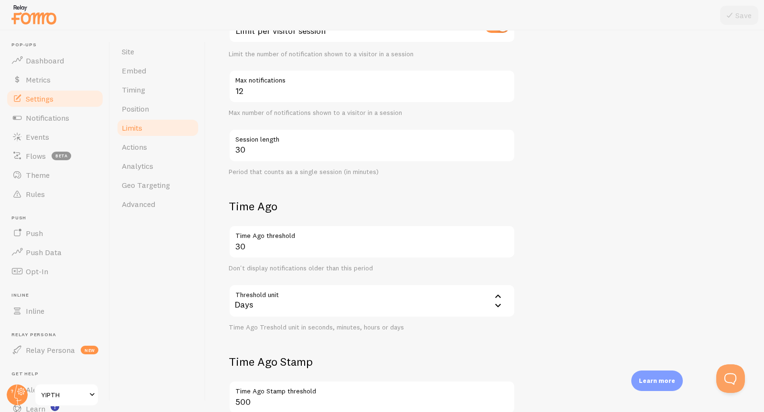
click at [280, 301] on div "Days" at bounding box center [372, 300] width 286 height 33
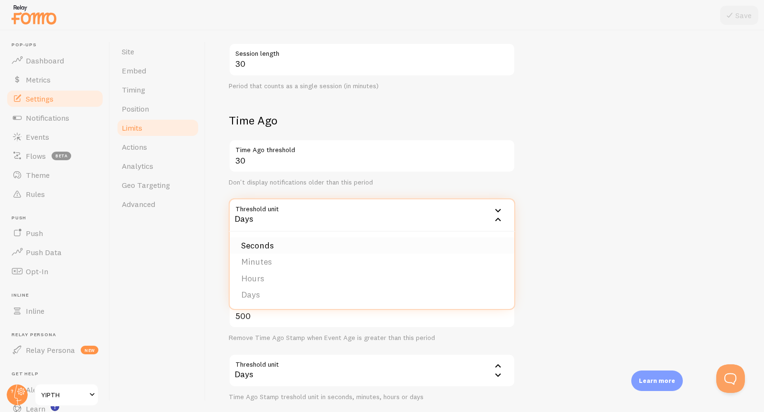
scroll to position [286, 0]
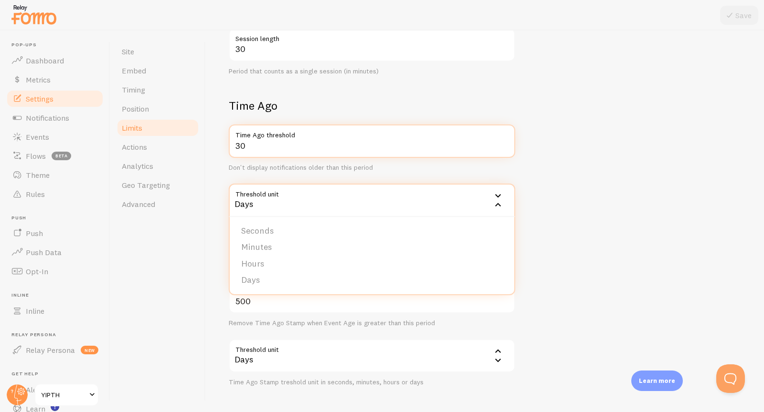
click at [248, 148] on input "30" at bounding box center [372, 141] width 286 height 33
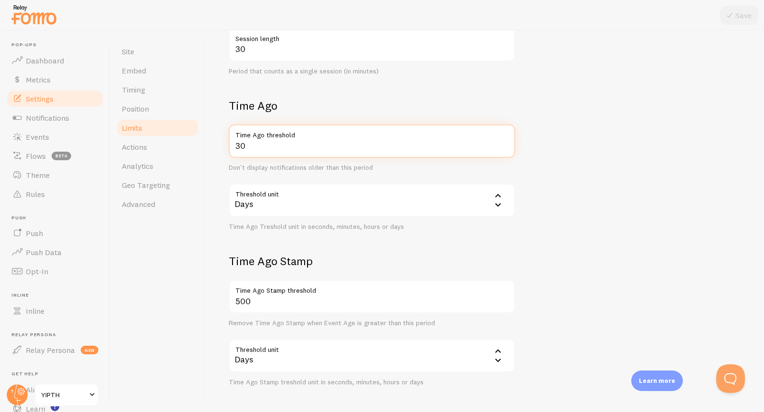
drag, startPoint x: 258, startPoint y: 146, endPoint x: 223, endPoint y: 146, distance: 35.3
click at [224, 146] on div "Limits Notification control and limitations Notification Count 5 Max Notificati…" at bounding box center [485, 222] width 558 height 382
type input "9999"
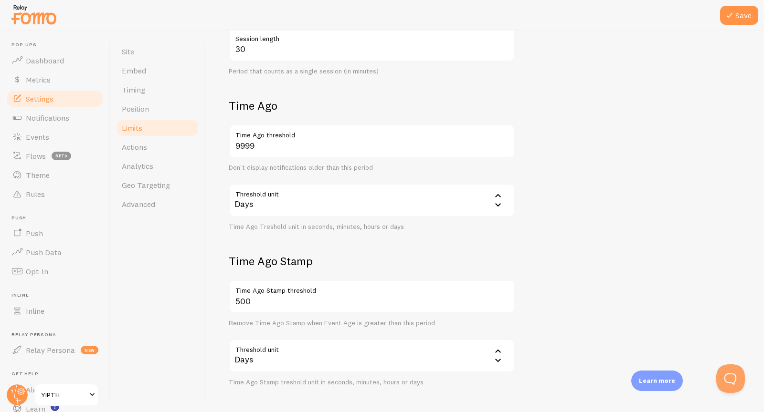
click at [611, 158] on form "Notification Count 5 Max Notifications shown per page Limit the number of Notif…" at bounding box center [485, 105] width 512 height 563
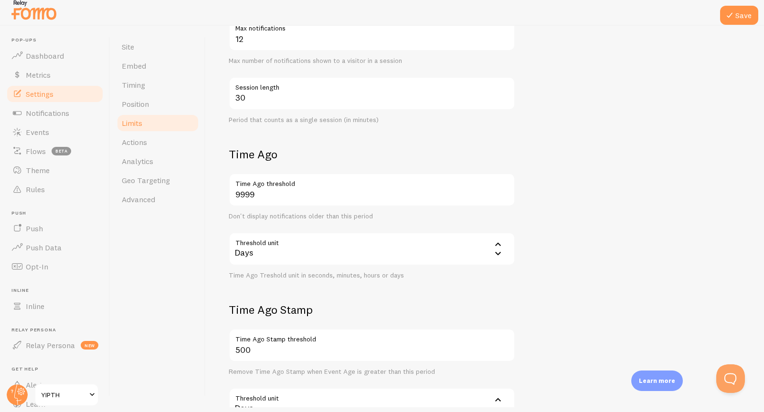
scroll to position [231, 0]
click at [748, 14] on button "Save" at bounding box center [739, 15] width 38 height 19
click at [138, 145] on span "Actions" at bounding box center [134, 142] width 25 height 10
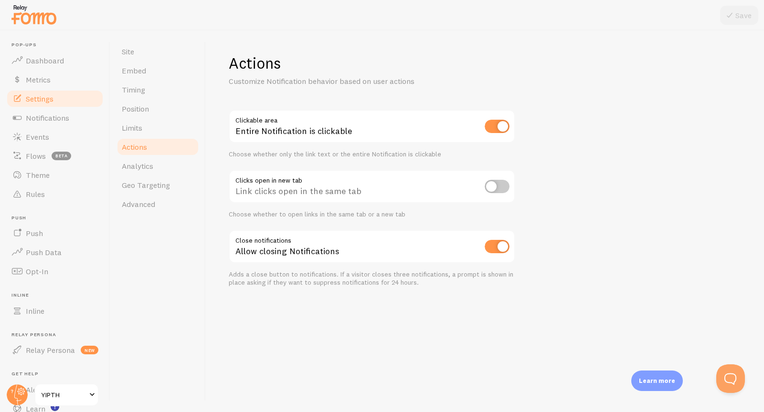
click at [497, 123] on input "checkbox" at bounding box center [496, 126] width 25 height 13
checkbox input "true"
click at [151, 165] on span "Analytics" at bounding box center [137, 166] width 31 height 10
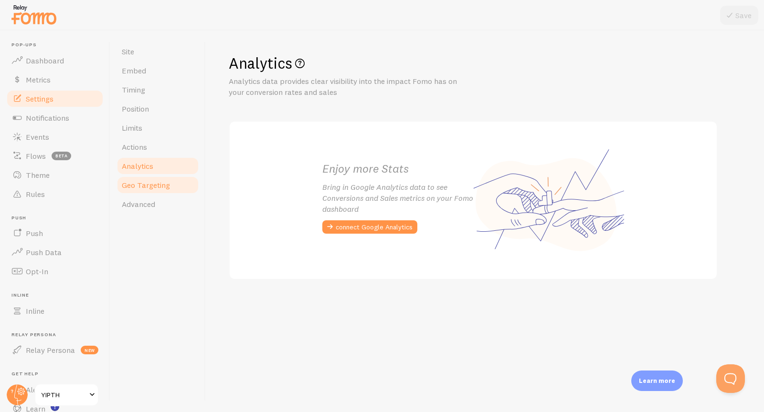
click at [150, 185] on span "Geo Targeting" at bounding box center [146, 185] width 48 height 10
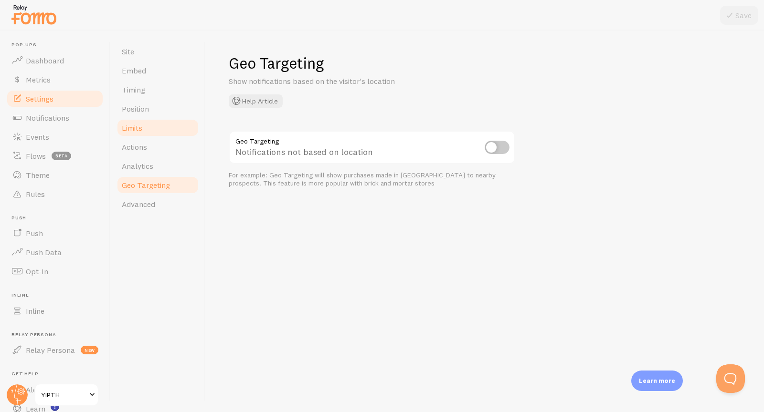
click at [149, 123] on link "Limits" at bounding box center [158, 127] width 84 height 19
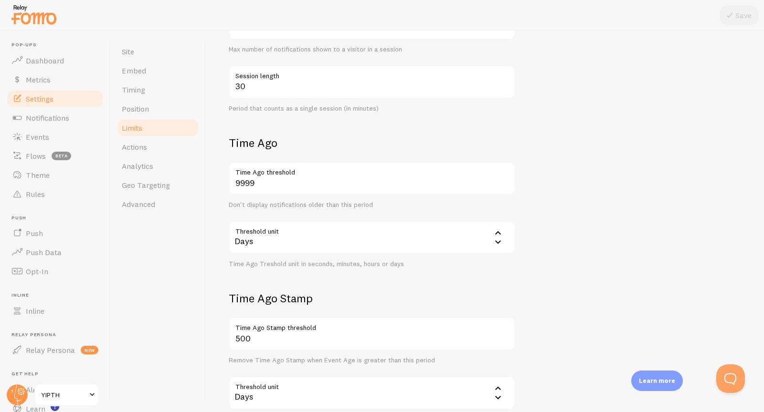
scroll to position [251, 0]
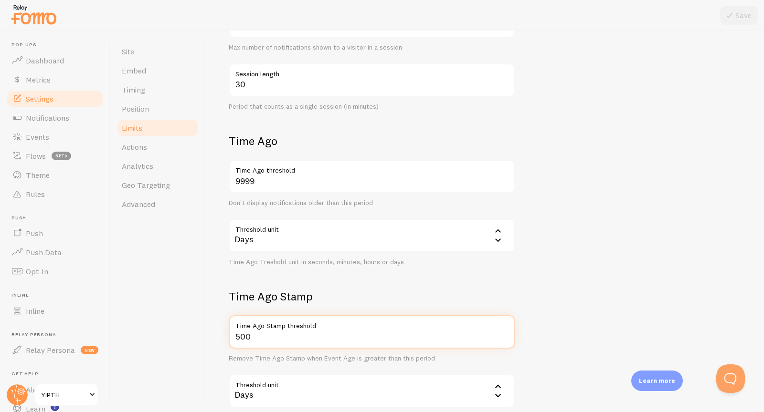
click at [256, 336] on input "500" at bounding box center [372, 331] width 286 height 33
drag, startPoint x: 271, startPoint y: 335, endPoint x: 220, endPoint y: 334, distance: 51.1
click at [220, 334] on div "Limits Notification control and limitations Notification Count 5 Max Notificati…" at bounding box center [485, 222] width 558 height 382
drag, startPoint x: 248, startPoint y: 341, endPoint x: 187, endPoint y: 338, distance: 61.1
click at [187, 338] on div "Site Embed Timing Position Limits Actions Analytics Geo Targeting Advanced Limi…" at bounding box center [436, 222] width 653 height 382
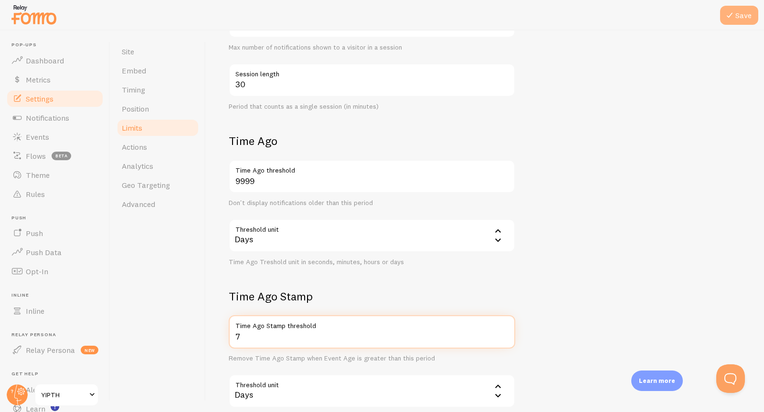
type input "7"
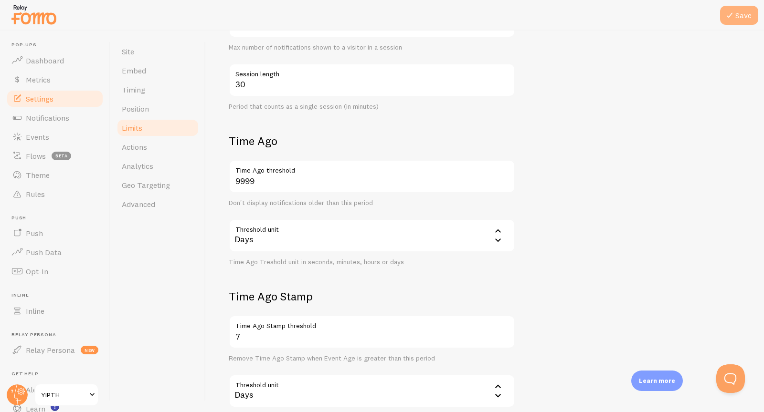
click at [744, 15] on button "Save" at bounding box center [739, 15] width 38 height 19
